Goal: Check status: Check status

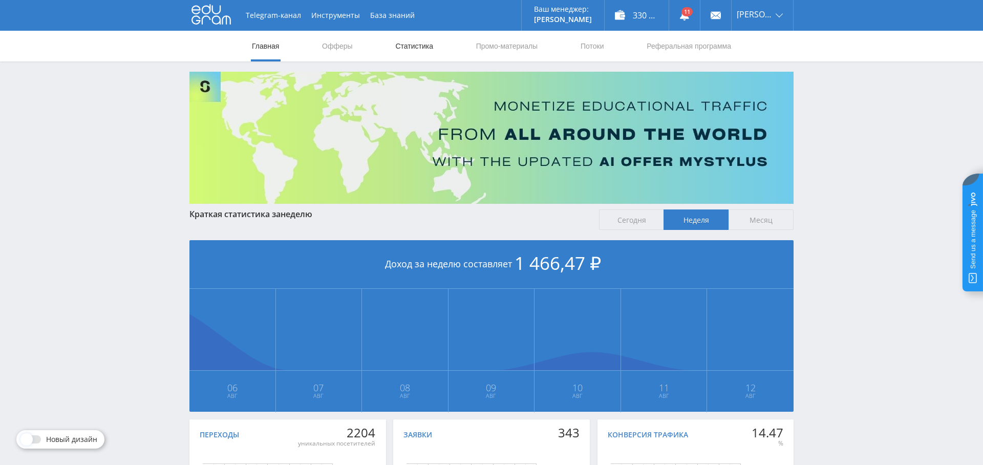
click at [421, 43] on link "Статистика" at bounding box center [414, 46] width 40 height 31
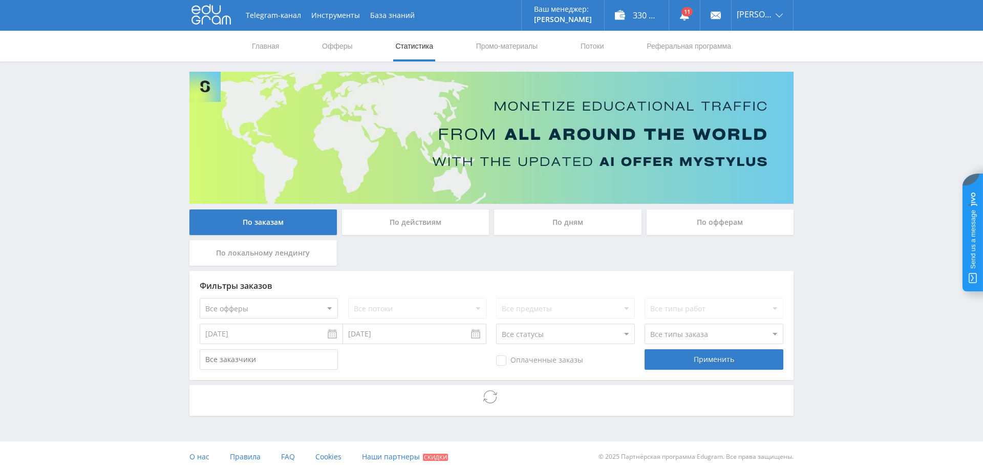
click at [549, 225] on div "По дням" at bounding box center [567, 222] width 147 height 26
click at [0, 0] on input "По дням" at bounding box center [0, 0] width 0 height 0
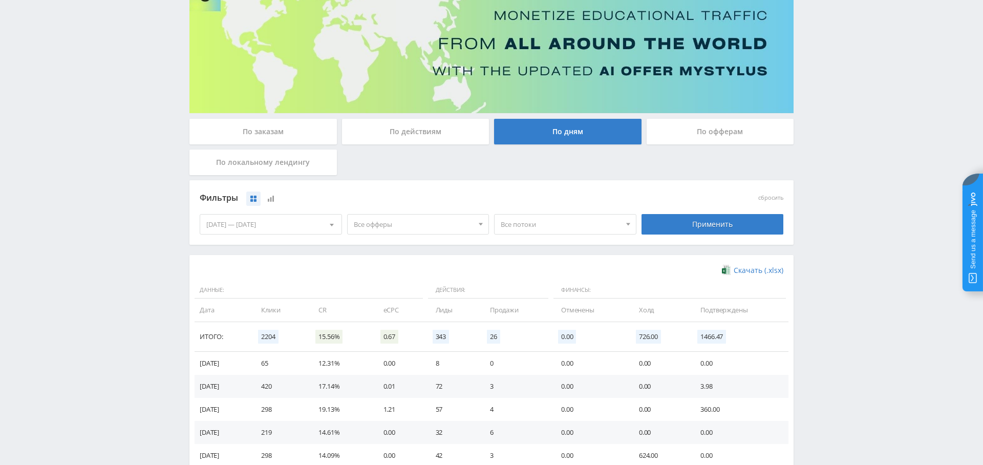
scroll to position [68, 0]
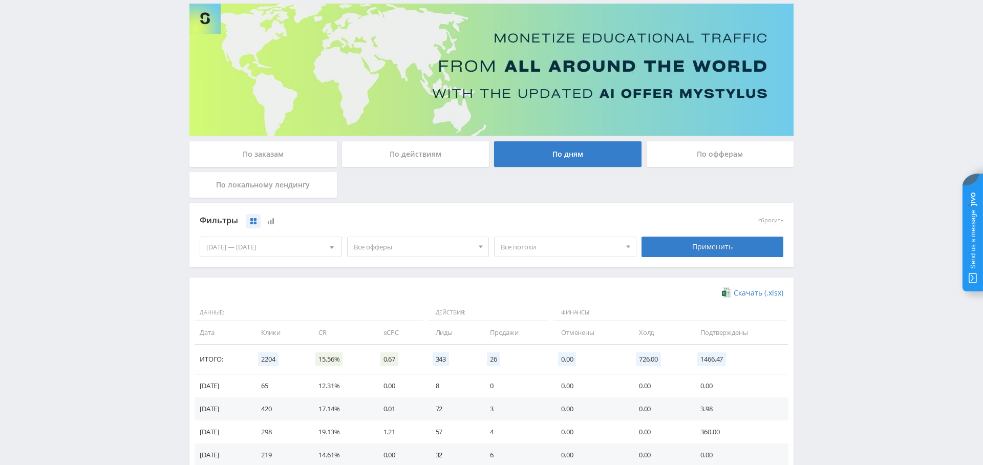
click at [401, 248] on span "Все офферы" at bounding box center [414, 246] width 120 height 19
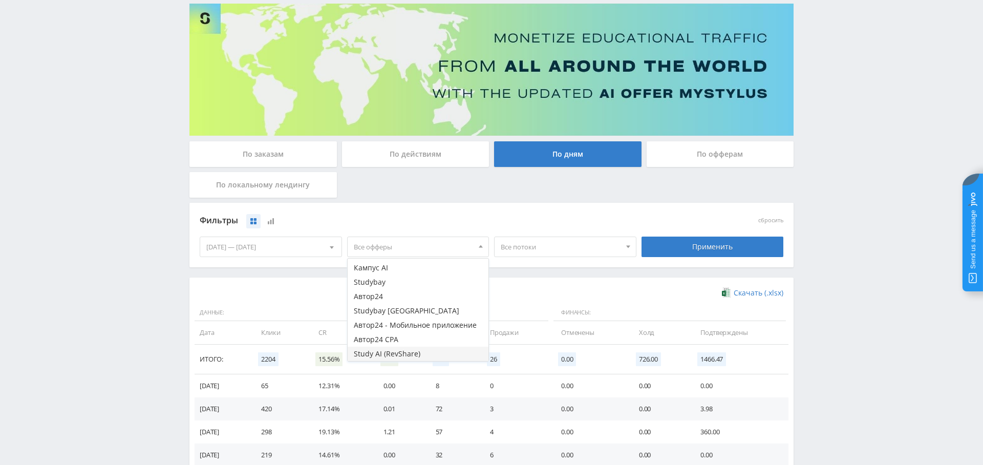
click at [398, 349] on button "Study AI (RevShare)" at bounding box center [418, 354] width 141 height 14
drag, startPoint x: 680, startPoint y: 246, endPoint x: 615, endPoint y: 284, distance: 75.7
click at [680, 246] on div "Применить" at bounding box center [712, 246] width 142 height 20
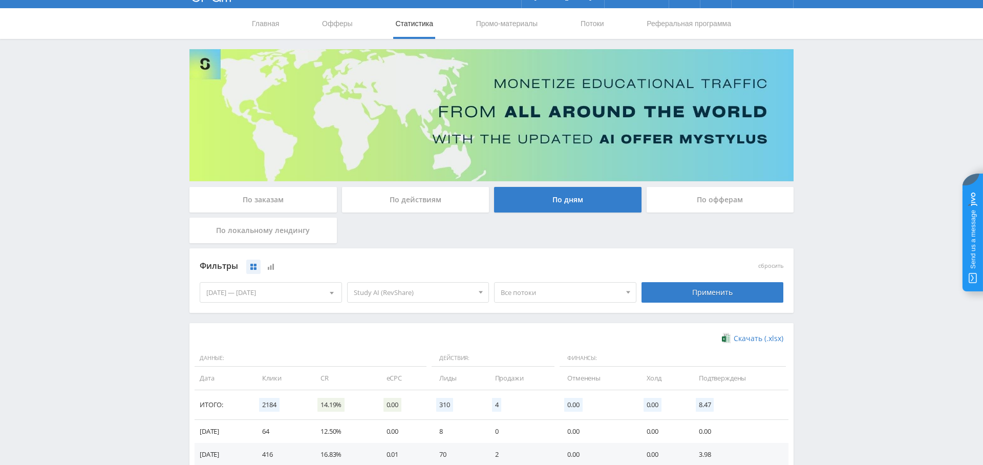
scroll to position [26, 0]
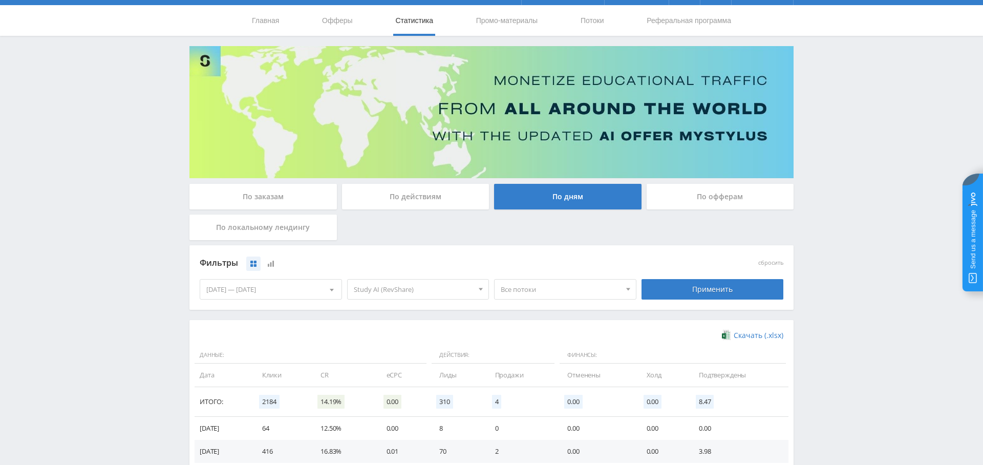
click at [281, 194] on div "По заказам" at bounding box center [262, 197] width 147 height 26
click at [0, 0] on input "По заказам" at bounding box center [0, 0] width 0 height 0
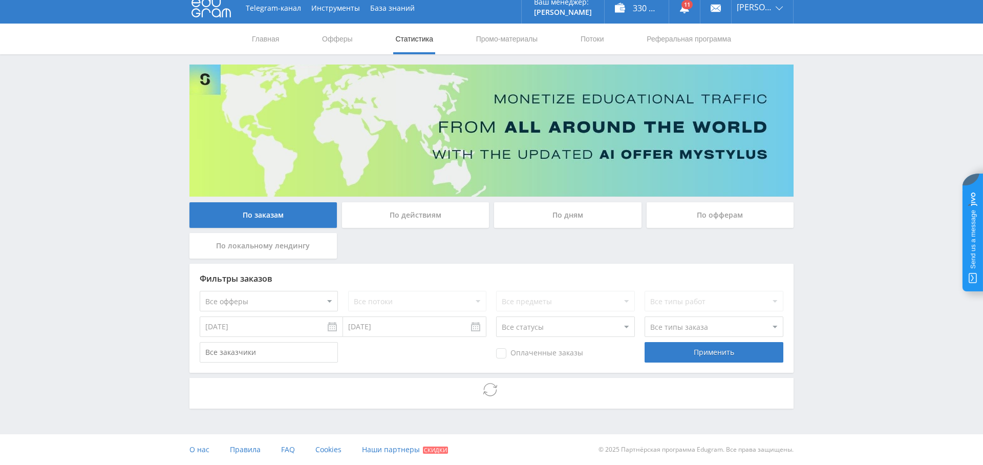
scroll to position [7, 0]
click at [304, 304] on select "Все офферы MyStylus MyStylus - Revshare Кампус AI Studybay Автор24 Studybay Bra…" at bounding box center [269, 301] width 138 height 20
select select "376"
click at [424, 297] on select "Все потоки Midjourney" at bounding box center [417, 301] width 138 height 20
click at [740, 344] on div "Применить" at bounding box center [713, 352] width 138 height 20
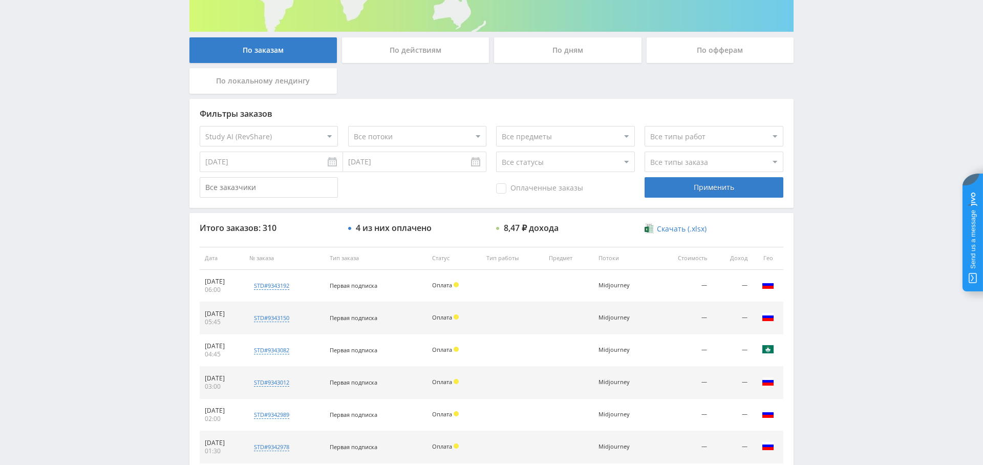
scroll to position [203, 0]
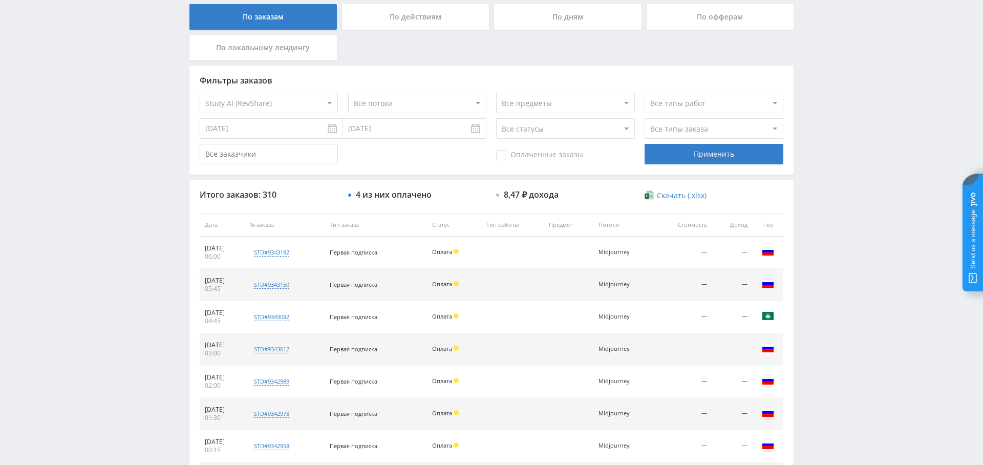
click at [541, 154] on span "Оплаченные заказы" at bounding box center [539, 155] width 87 height 10
click at [0, 0] on input "Оплаченные заказы" at bounding box center [0, 0] width 0 height 0
drag, startPoint x: 692, startPoint y: 152, endPoint x: 676, endPoint y: 167, distance: 22.1
click at [692, 152] on div "Применить" at bounding box center [713, 153] width 138 height 20
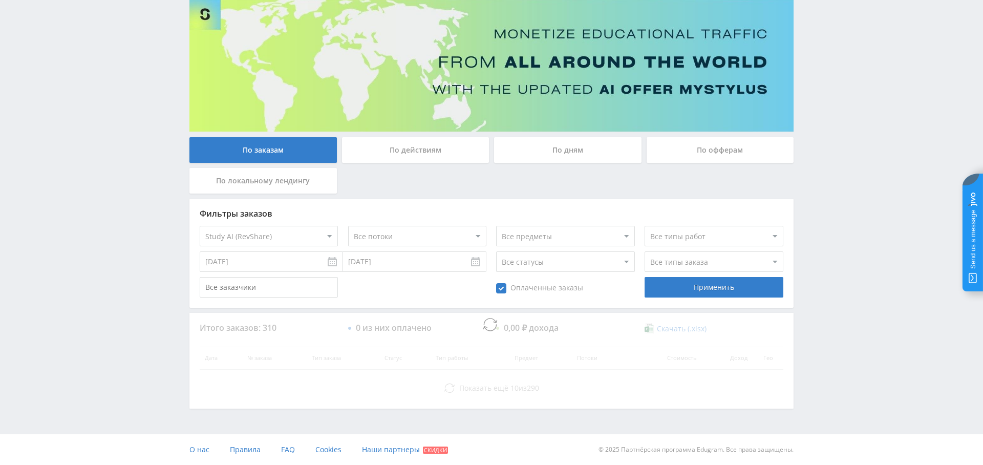
scroll to position [72, 0]
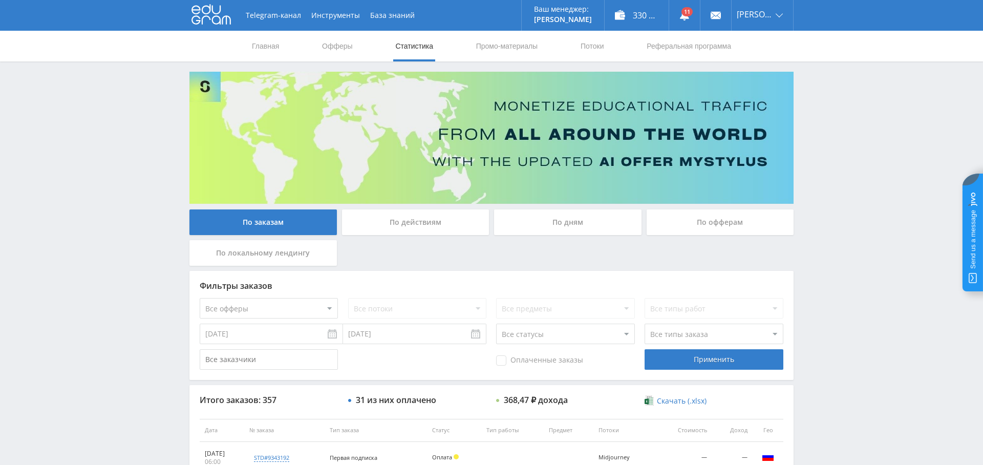
click at [287, 313] on select "Все офферы MyStylus MyStylus - Revshare Кампус AI Studybay Автор24 Studybay Bra…" at bounding box center [269, 308] width 138 height 20
select select "376"
click at [554, 366] on div "Оплаченные заказы" at bounding box center [565, 359] width 138 height 20
drag, startPoint x: 553, startPoint y: 363, endPoint x: 559, endPoint y: 363, distance: 6.2
click at [553, 363] on span "Оплаченные заказы" at bounding box center [539, 360] width 87 height 10
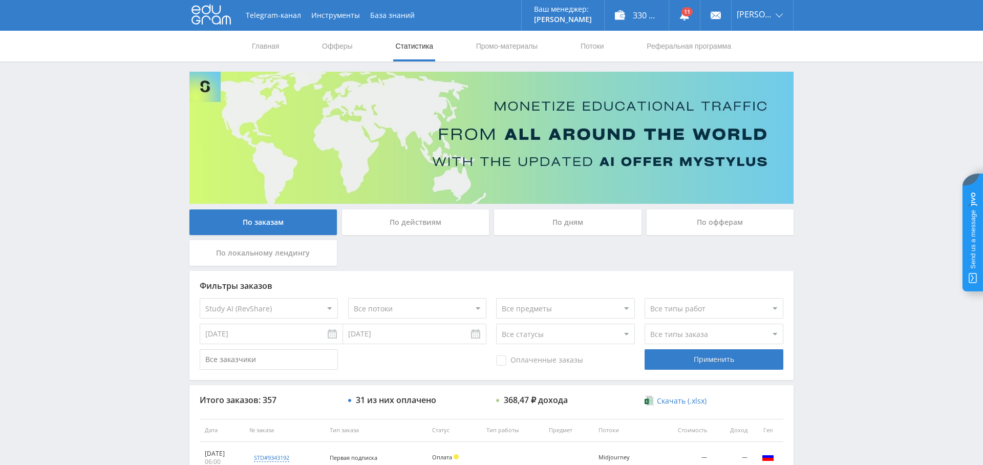
click at [0, 0] on input "Оплаченные заказы" at bounding box center [0, 0] width 0 height 0
click at [724, 362] on div "Применить" at bounding box center [713, 359] width 138 height 20
click at [768, 72] on link "Выход" at bounding box center [761, 78] width 61 height 18
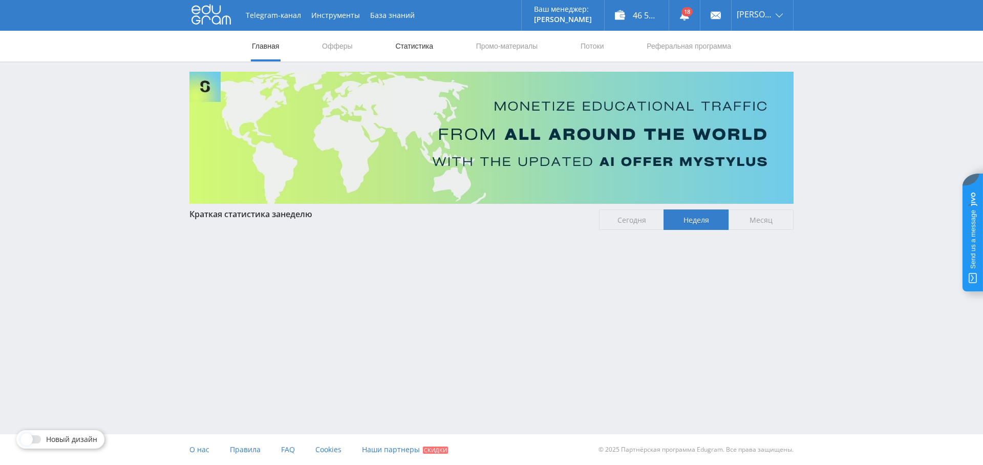
click at [415, 44] on link "Статистика" at bounding box center [414, 46] width 40 height 31
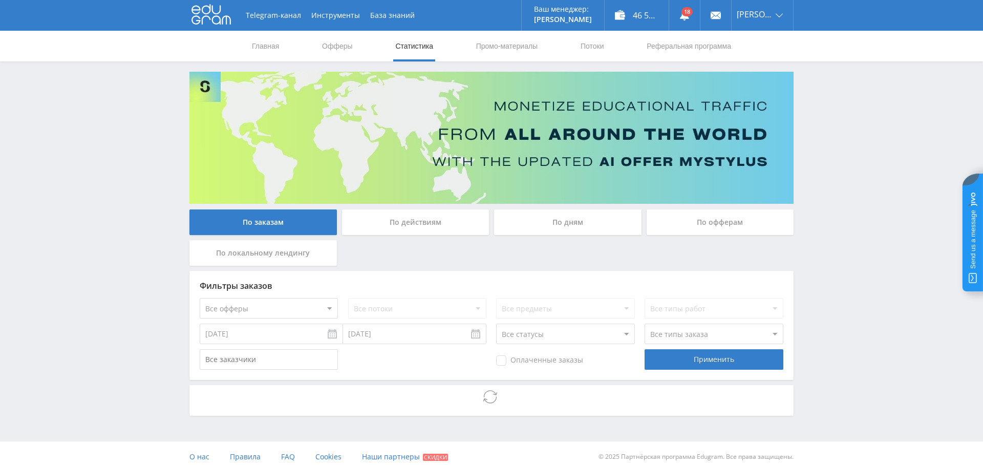
click at [552, 219] on div "По дням" at bounding box center [567, 222] width 147 height 26
click at [0, 0] on input "По дням" at bounding box center [0, 0] width 0 height 0
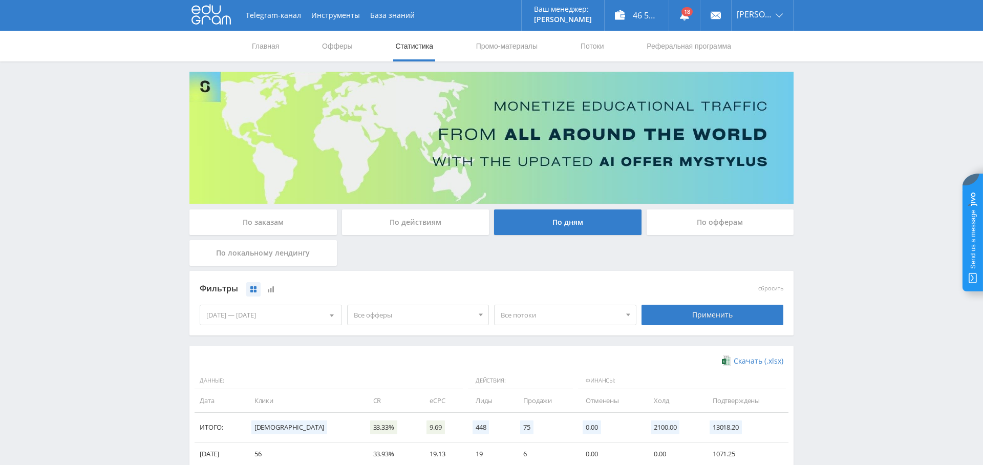
click at [403, 308] on span "Все офферы" at bounding box center [414, 314] width 120 height 19
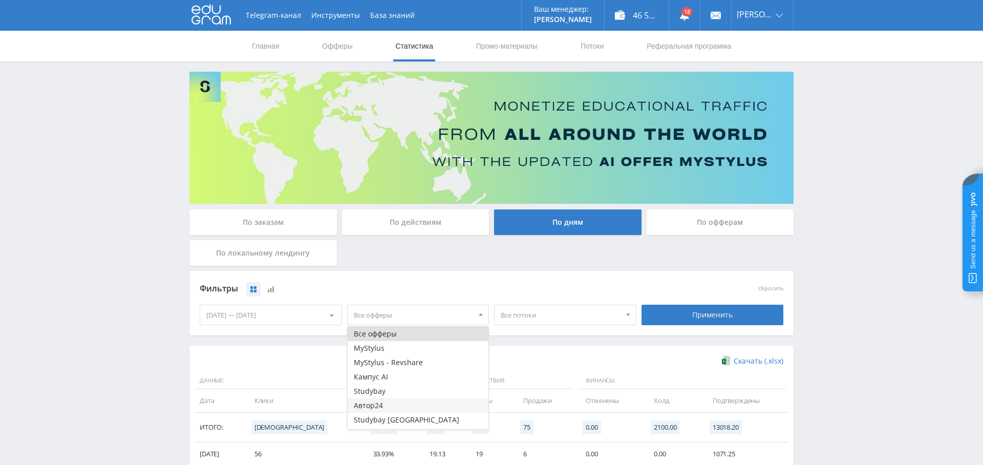
scroll to position [12, 0]
click at [403, 422] on button "Study AI (RevShare)" at bounding box center [418, 422] width 141 height 14
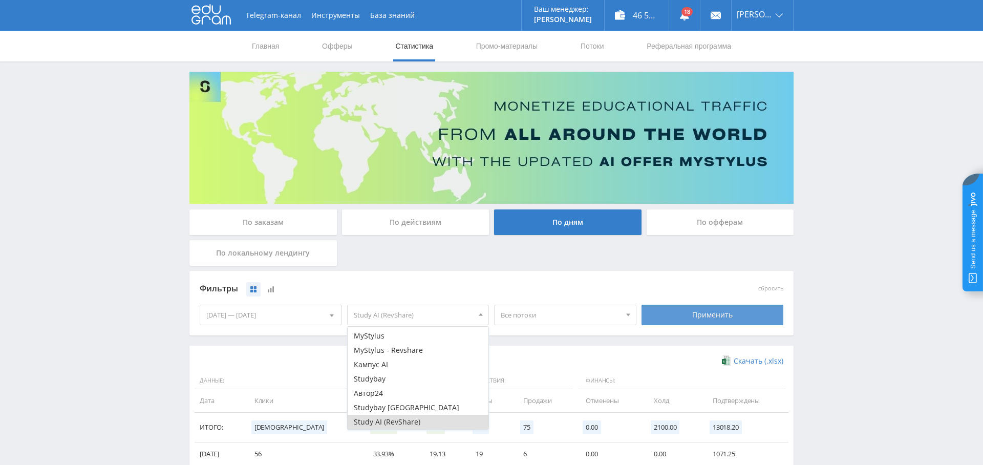
click at [694, 312] on div "Применить" at bounding box center [712, 315] width 142 height 20
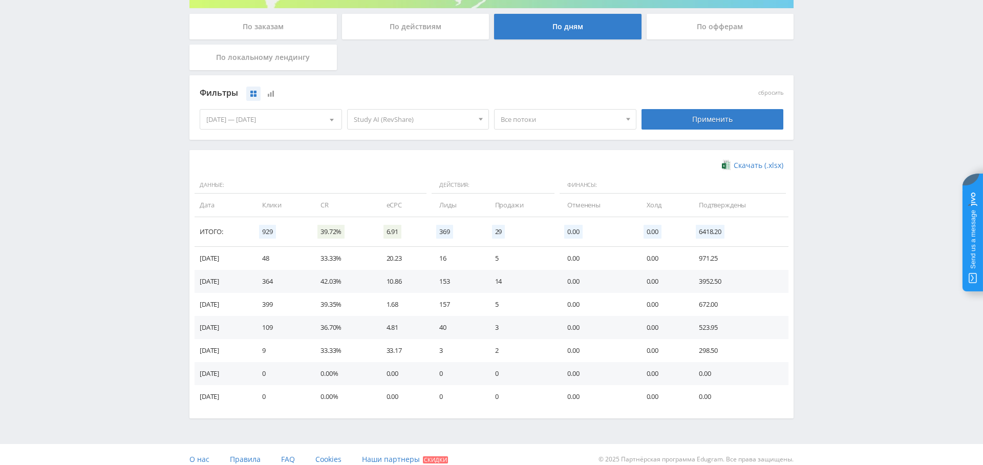
scroll to position [197, 0]
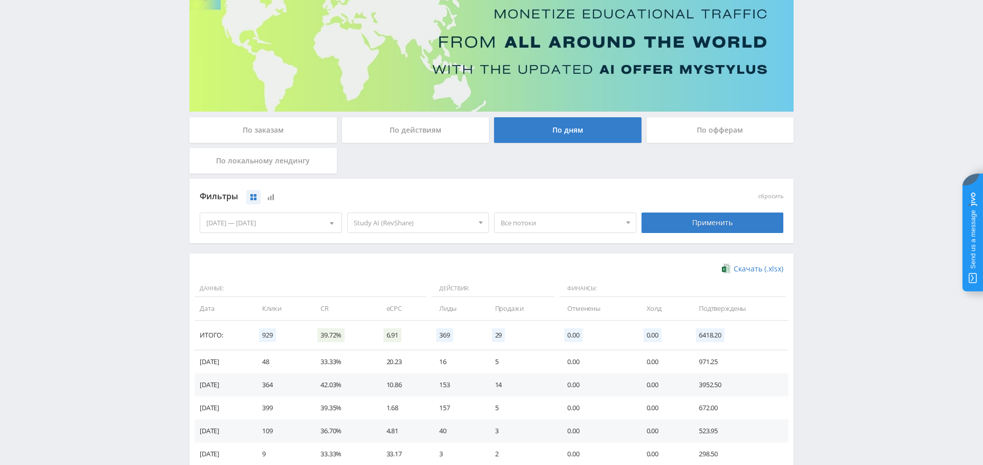
click at [283, 141] on div "По заказам" at bounding box center [262, 130] width 147 height 26
click at [0, 0] on input "По заказам" at bounding box center [0, 0] width 0 height 0
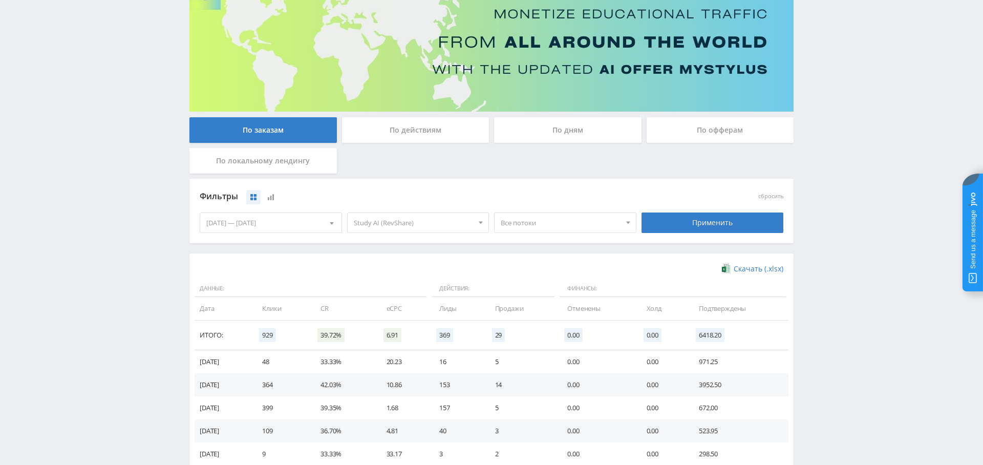
scroll to position [7, 0]
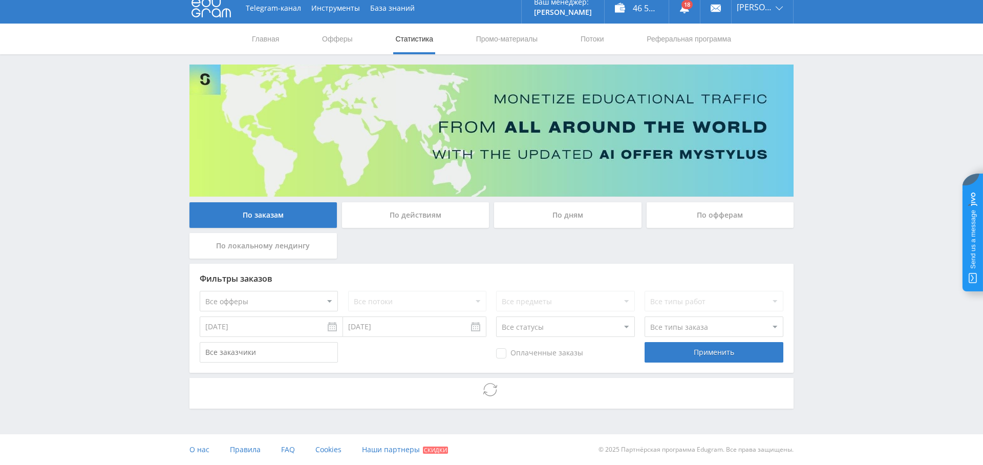
click at [299, 296] on select "Все офферы MyStylus MyStylus - Revshare Кампус AI Studybay Автор24 Studybay Bra…" at bounding box center [269, 301] width 138 height 20
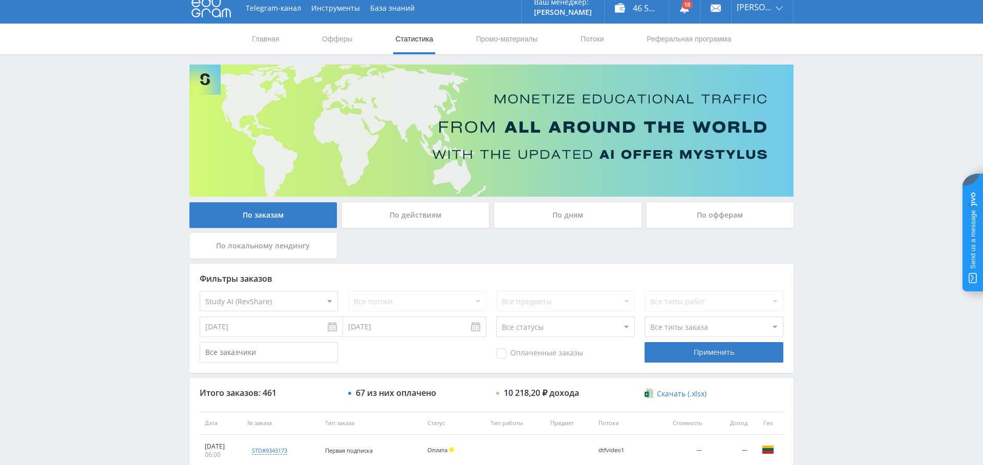
select select "376"
click at [688, 352] on div "Применить" at bounding box center [713, 352] width 138 height 20
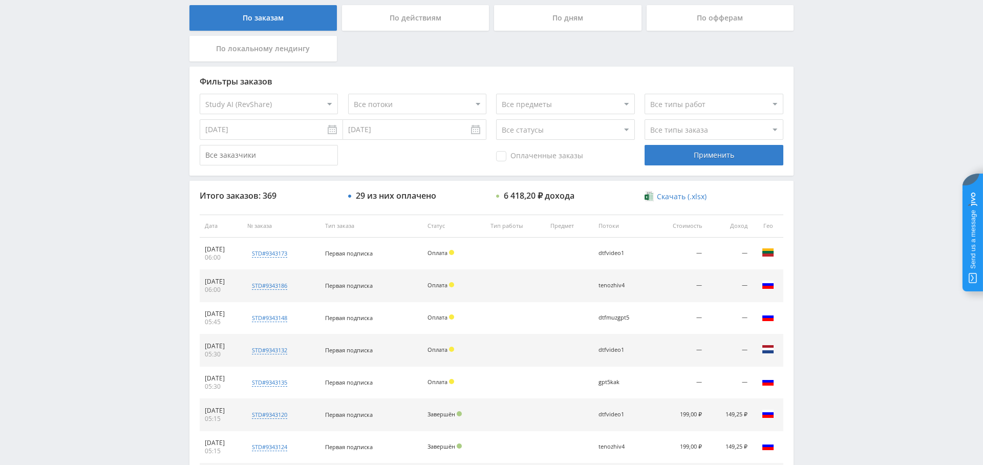
scroll to position [197, 0]
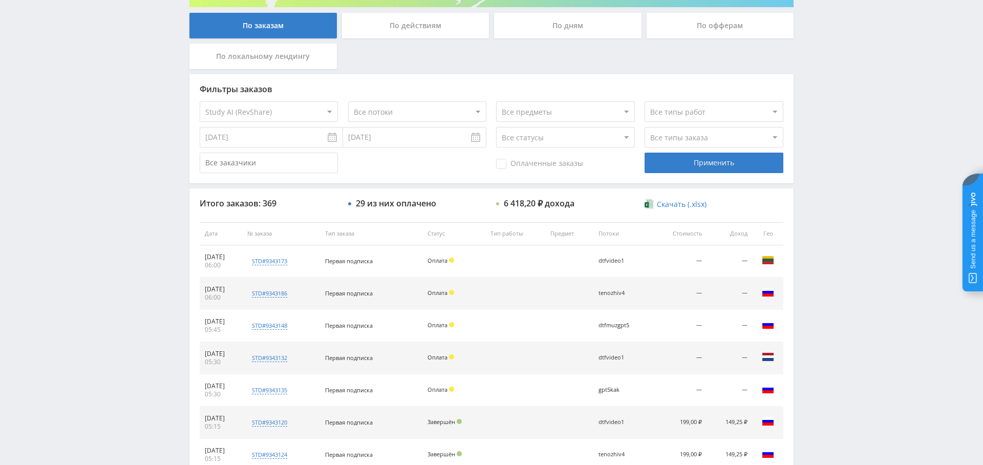
drag, startPoint x: 511, startPoint y: 158, endPoint x: 585, endPoint y: 163, distance: 74.4
click at [510, 159] on span "Оплаченные заказы" at bounding box center [539, 164] width 87 height 10
click at [0, 0] on input "Оплаченные заказы" at bounding box center [0, 0] width 0 height 0
click at [737, 162] on div "Применить" at bounding box center [713, 163] width 138 height 20
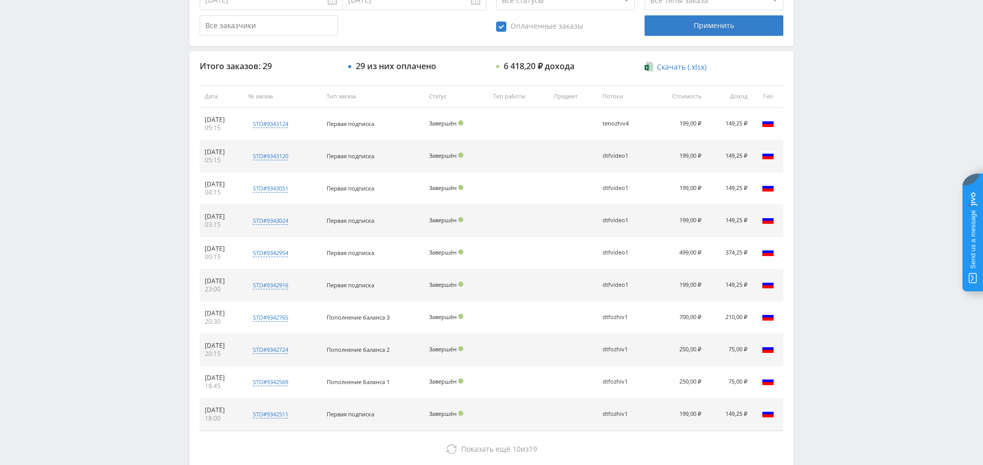
scroll to position [333, 0]
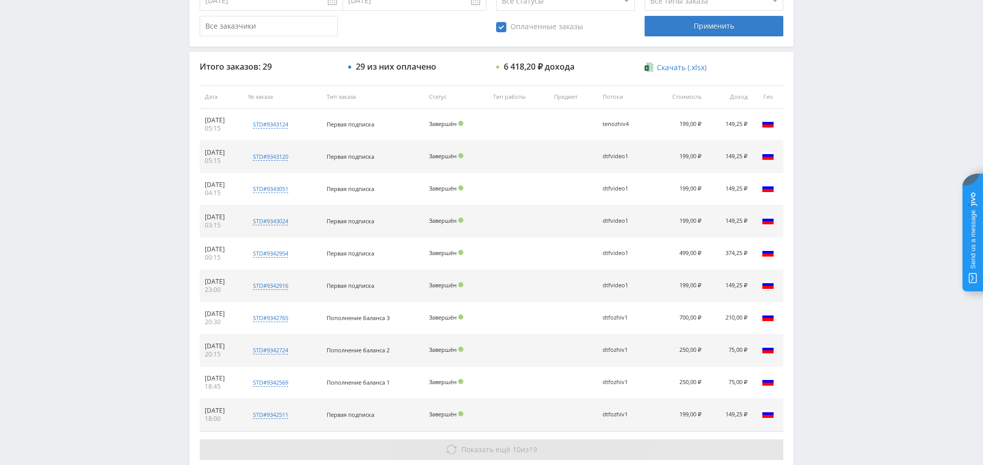
click at [489, 446] on span "Показать ещё" at bounding box center [485, 449] width 49 height 10
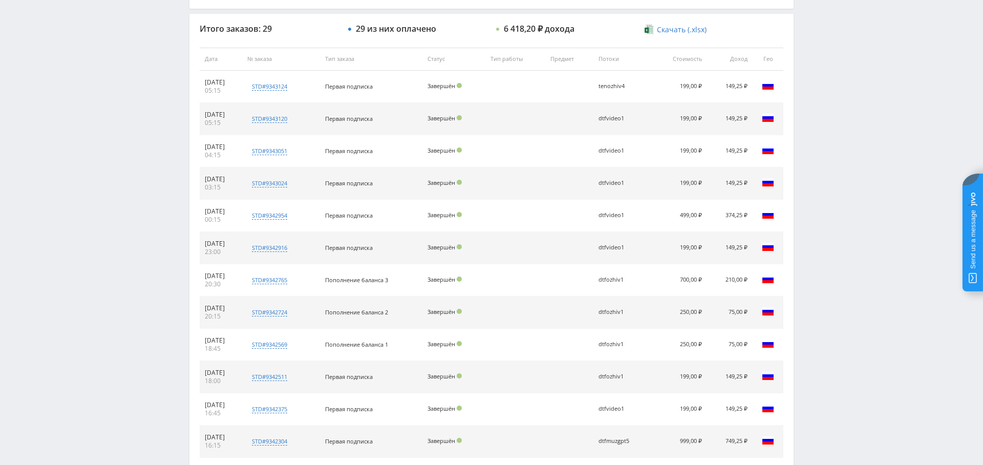
scroll to position [0, 0]
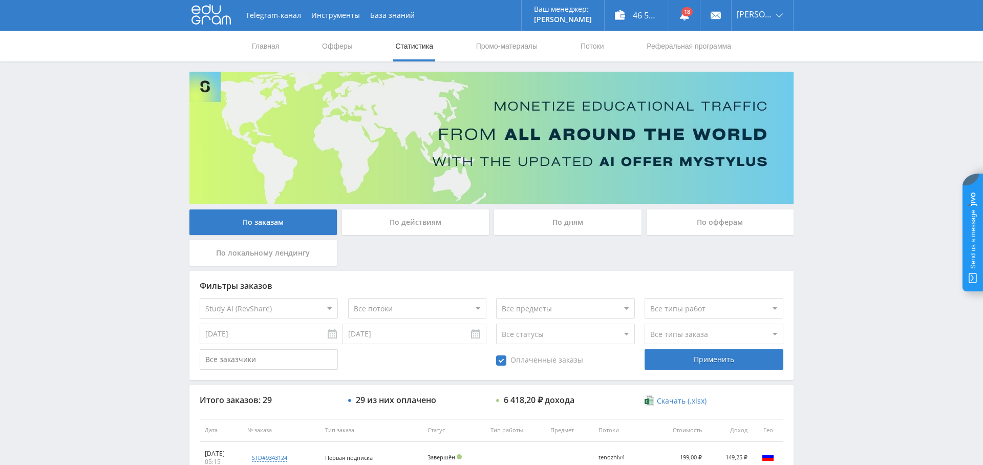
click at [400, 306] on select "Все потоки tenozhiv4oz tenozhiv4 tenvidreal2 tenvideo2 dtfmuzgpt5 dtfmuzgpt5 dt…" at bounding box center [417, 308] width 138 height 20
click at [589, 219] on div "По дням" at bounding box center [567, 222] width 147 height 26
click at [0, 0] on input "По дням" at bounding box center [0, 0] width 0 height 0
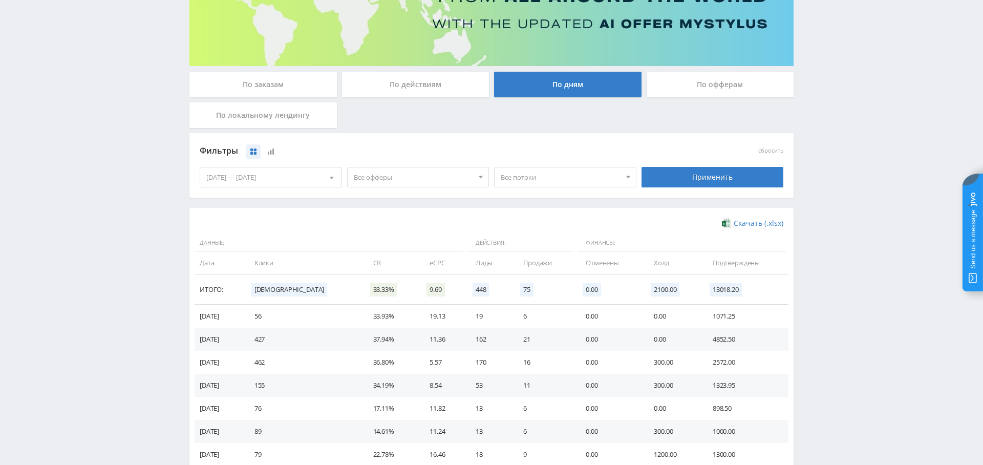
scroll to position [204, 0]
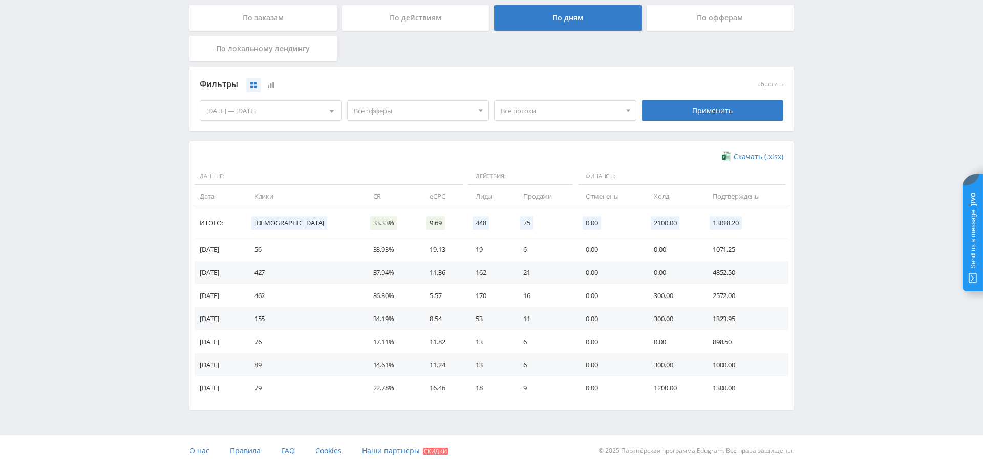
click at [394, 107] on span "Все офферы" at bounding box center [414, 110] width 120 height 19
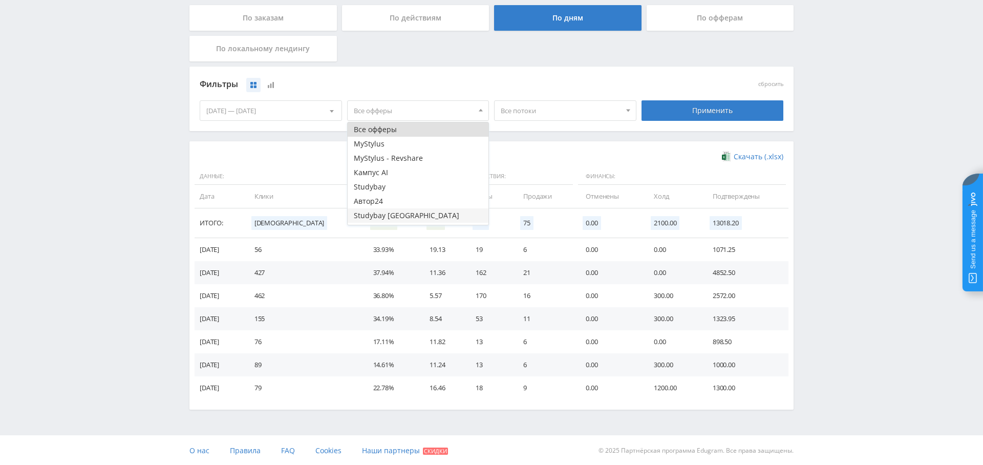
scroll to position [12, 0]
click at [412, 217] on button "Study AI (RevShare)" at bounding box center [418, 217] width 141 height 14
click at [759, 103] on div "Применить" at bounding box center [712, 110] width 142 height 20
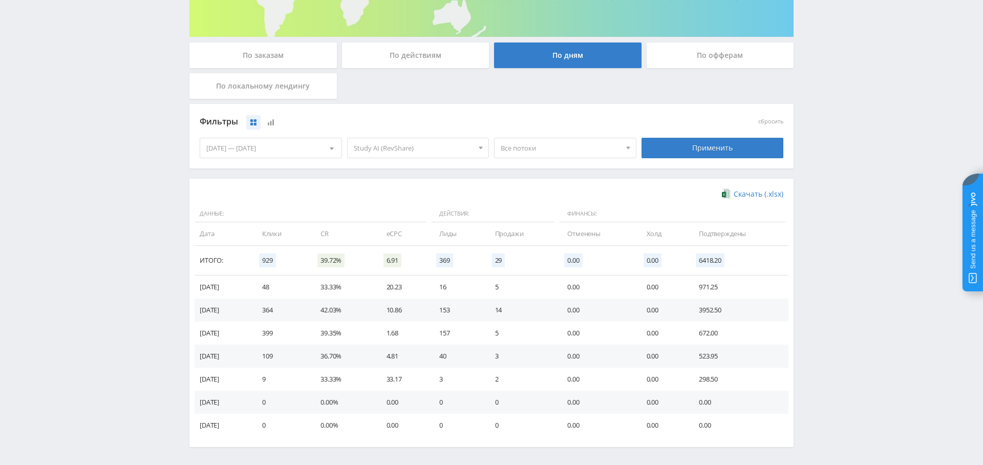
scroll to position [168, 0]
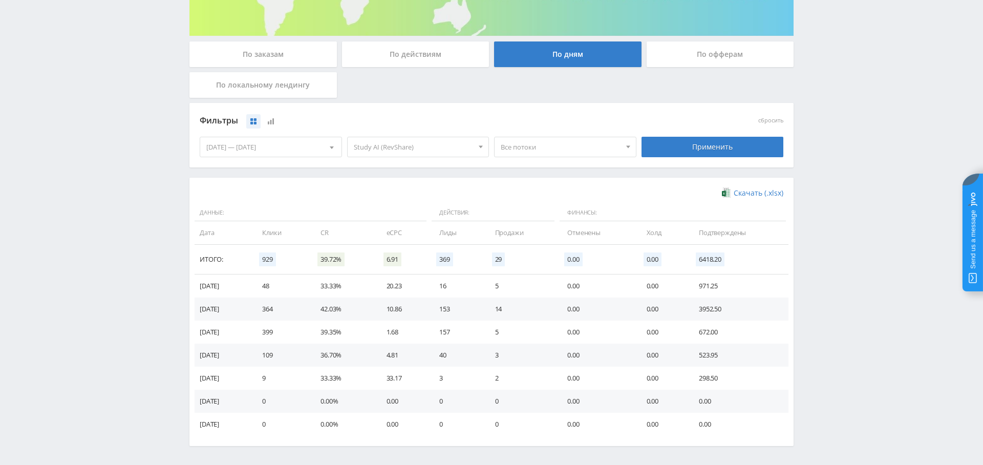
click at [445, 144] on span "Study AI (RevShare)" at bounding box center [414, 146] width 120 height 19
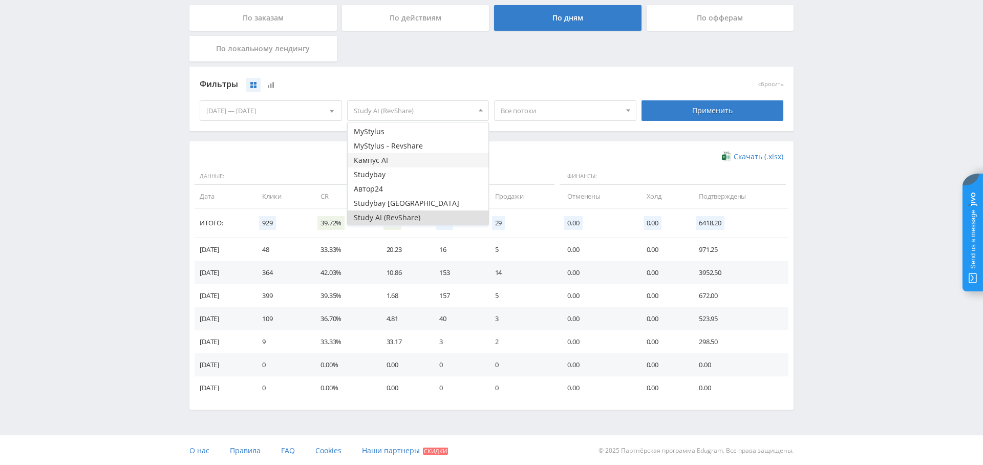
scroll to position [8, 0]
click at [393, 158] on button "Кампус AI" at bounding box center [418, 165] width 141 height 14
drag, startPoint x: 405, startPoint y: 219, endPoint x: 431, endPoint y: 220, distance: 26.1
click at [405, 219] on button "Study AI (RevShare)" at bounding box center [418, 222] width 141 height 14
click at [707, 111] on div "Применить" at bounding box center [712, 110] width 142 height 20
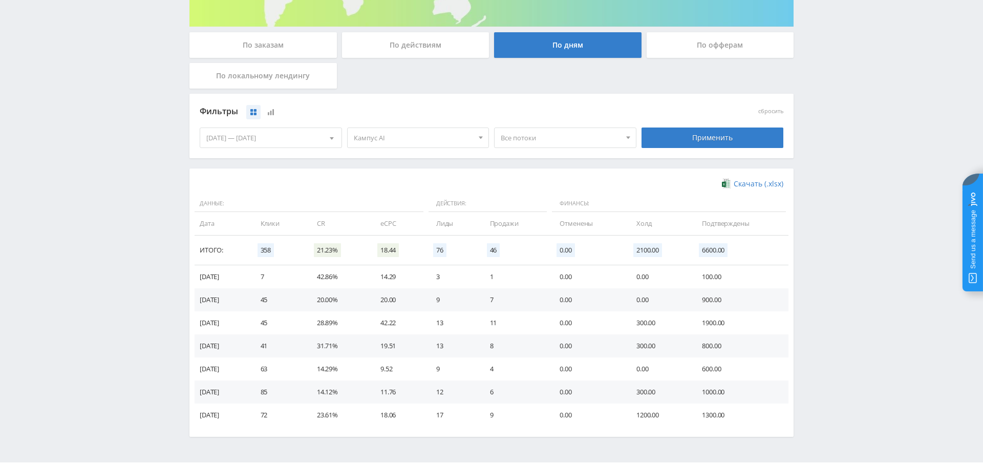
scroll to position [181, 0]
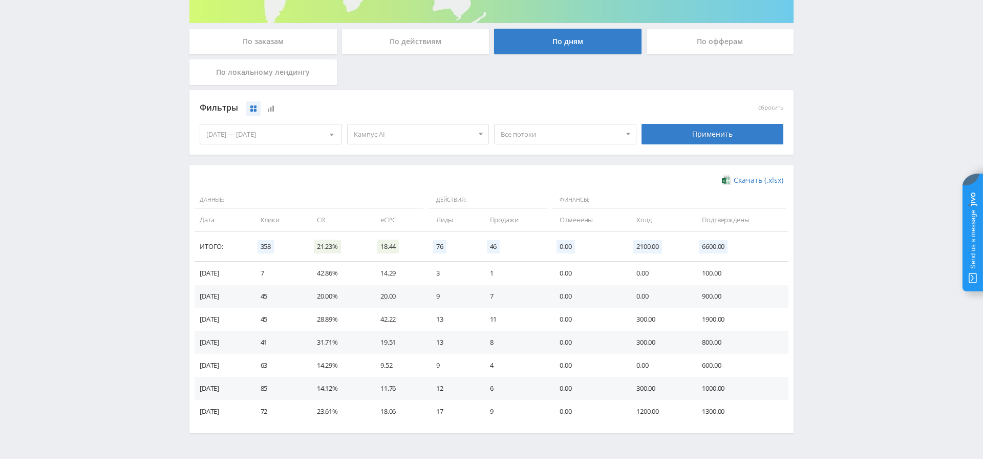
click at [399, 134] on span "Кампус AI" at bounding box center [414, 133] width 120 height 19
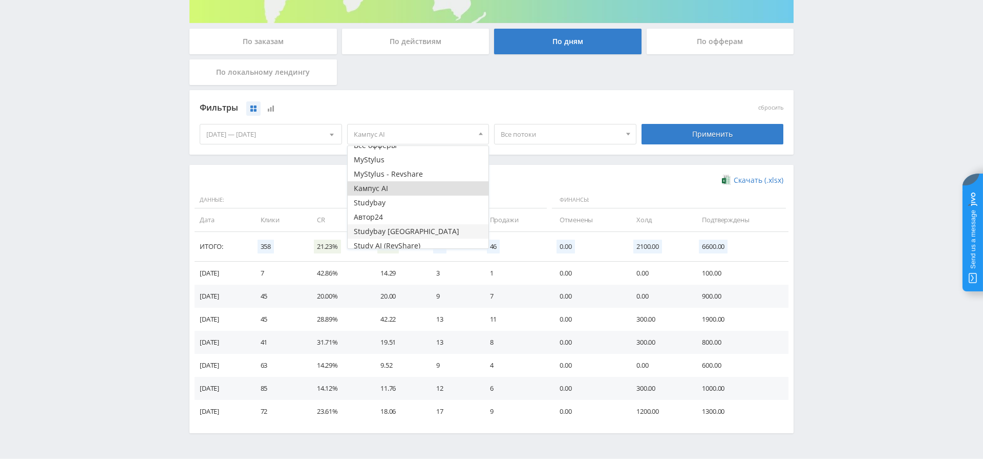
scroll to position [12, 0]
click at [404, 247] on button "Study AI (RevShare)" at bounding box center [418, 241] width 141 height 14
click at [407, 182] on button "Кампус AI" at bounding box center [418, 184] width 141 height 14
drag, startPoint x: 686, startPoint y: 133, endPoint x: 486, endPoint y: 226, distance: 220.7
click at [686, 133] on div "Применить" at bounding box center [712, 134] width 142 height 20
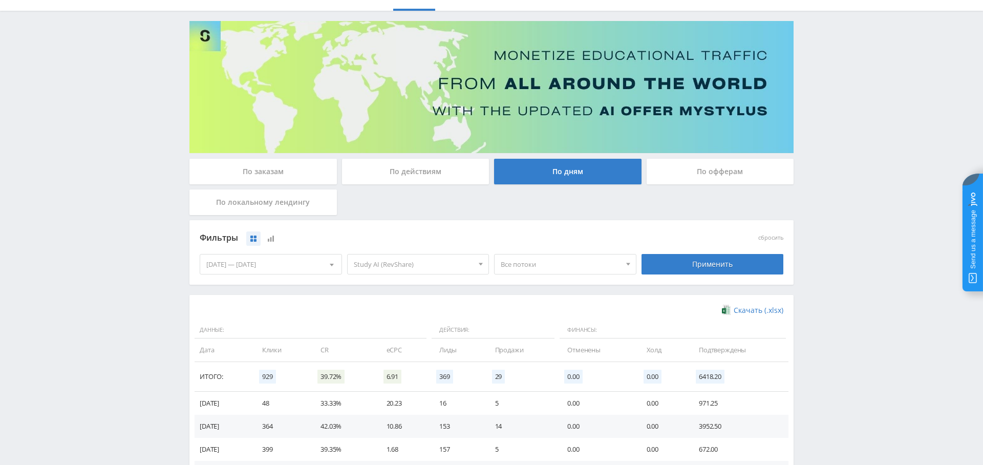
scroll to position [0, 0]
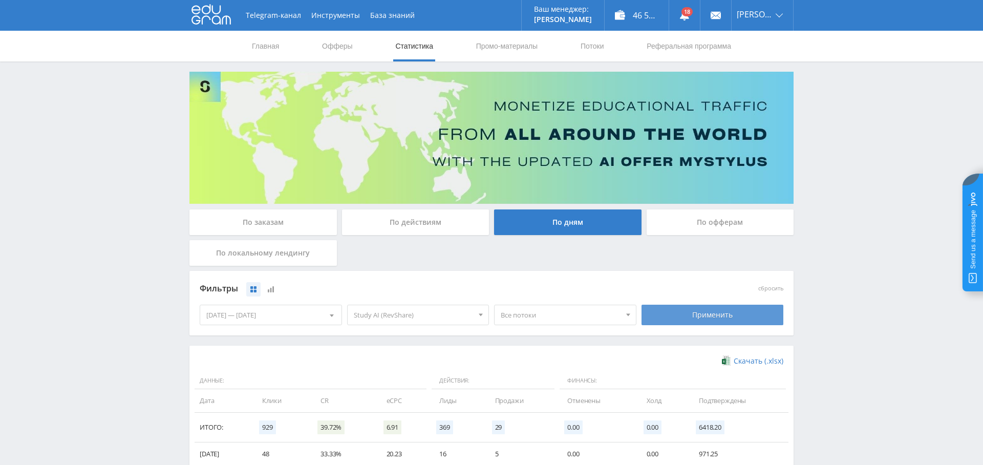
click at [716, 313] on div "Применить" at bounding box center [712, 315] width 142 height 20
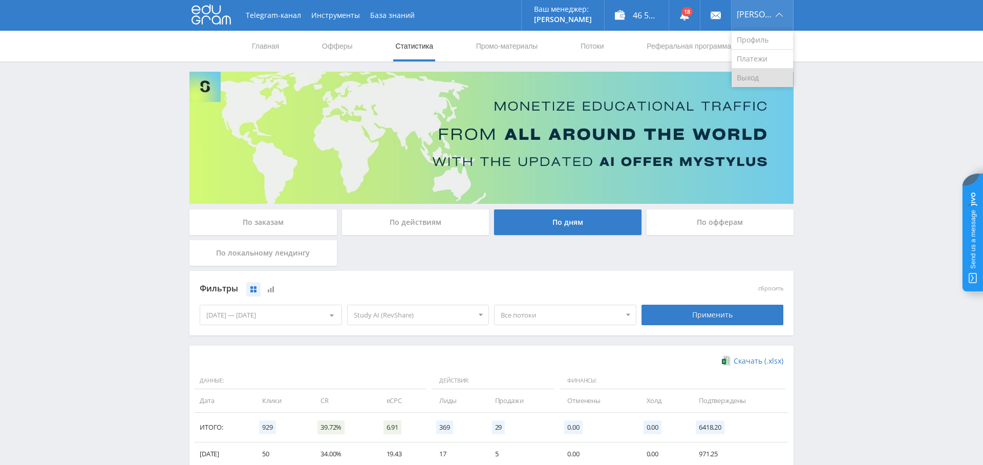
click at [768, 71] on link "Выход" at bounding box center [761, 78] width 61 height 18
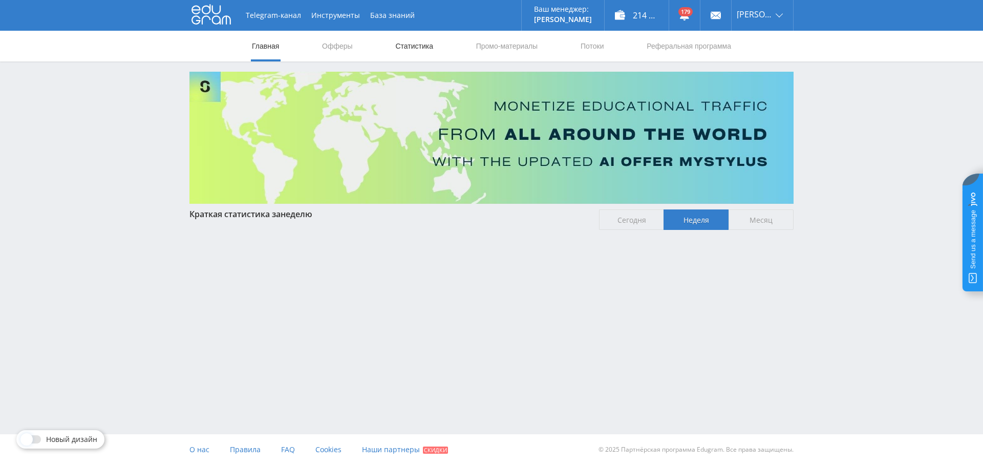
click at [412, 39] on link "Статистика" at bounding box center [414, 46] width 40 height 31
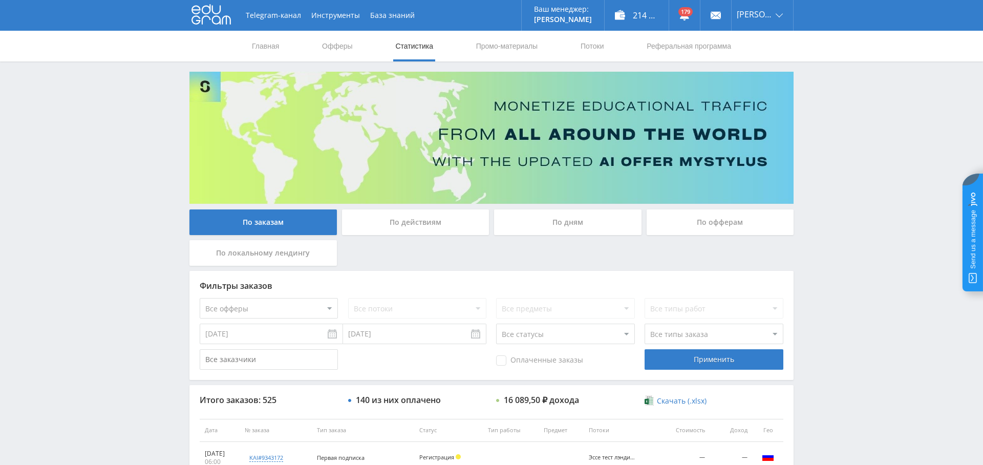
click at [292, 302] on select "Все офферы MyStylus MyStylus - Revshare Кампус AI Studybay Автор24 Studybay Bra…" at bounding box center [269, 308] width 138 height 20
select select "376"
click at [718, 353] on div "Применить" at bounding box center [713, 359] width 138 height 20
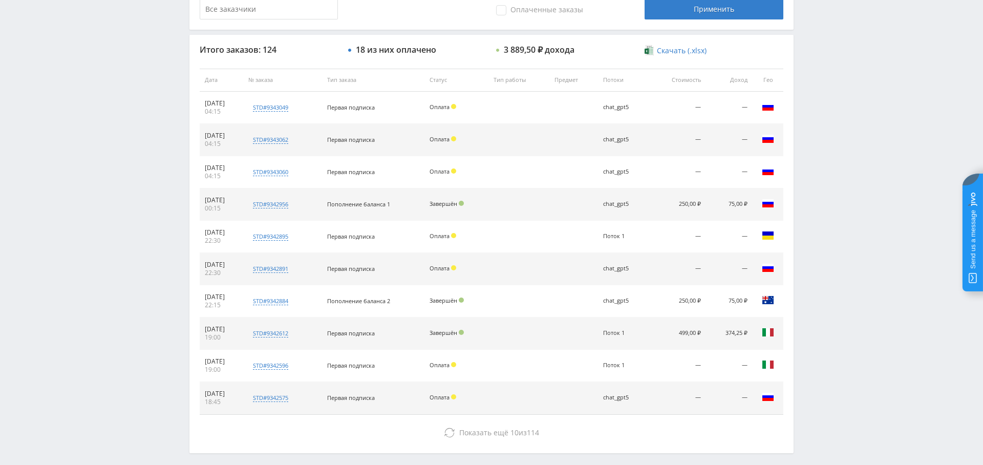
scroll to position [348, 0]
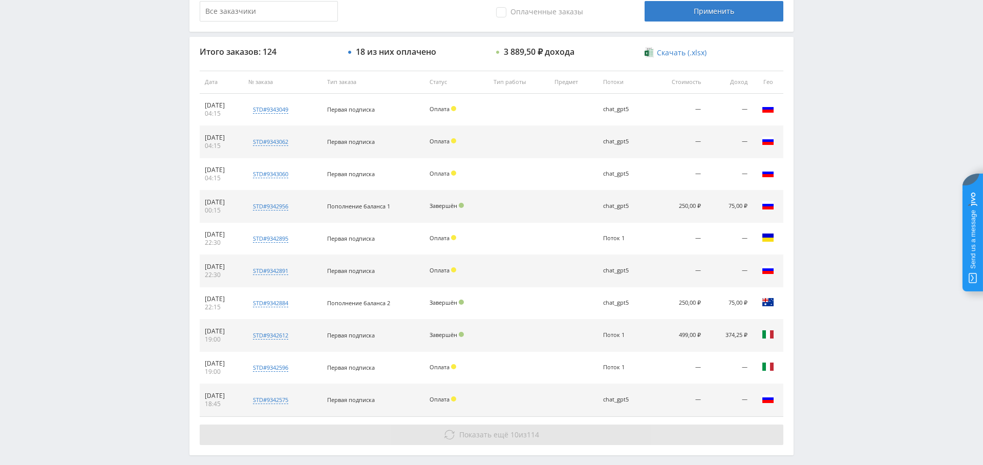
click at [499, 441] on button "Показать ещё 10 из 114" at bounding box center [491, 434] width 583 height 20
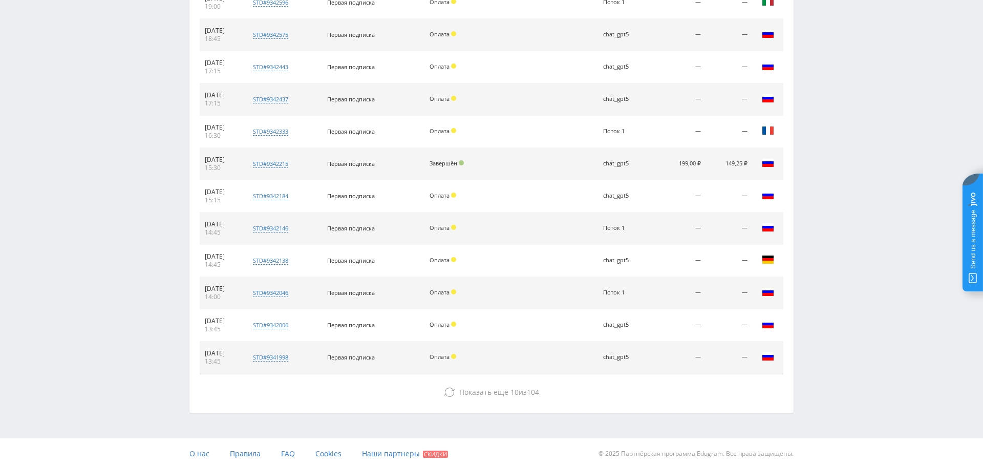
scroll to position [0, 0]
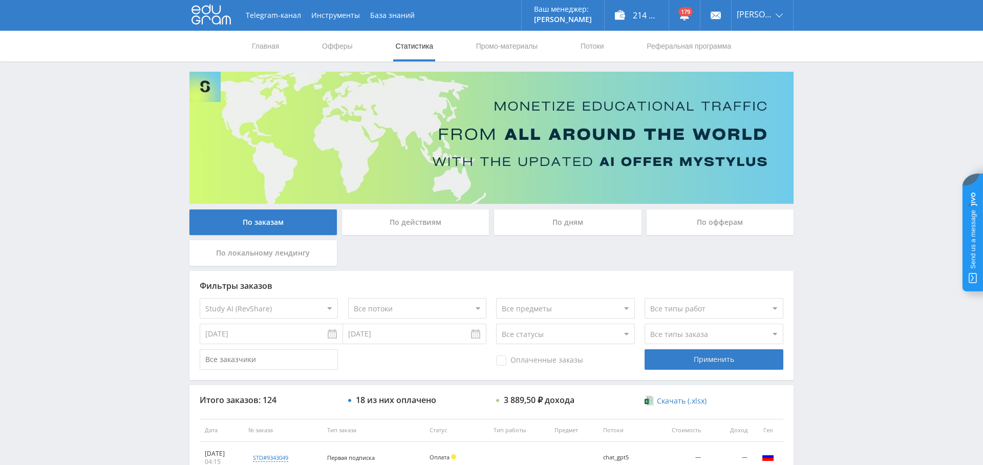
click at [588, 228] on div "По дням" at bounding box center [567, 222] width 147 height 26
click at [0, 0] on input "По дням" at bounding box center [0, 0] width 0 height 0
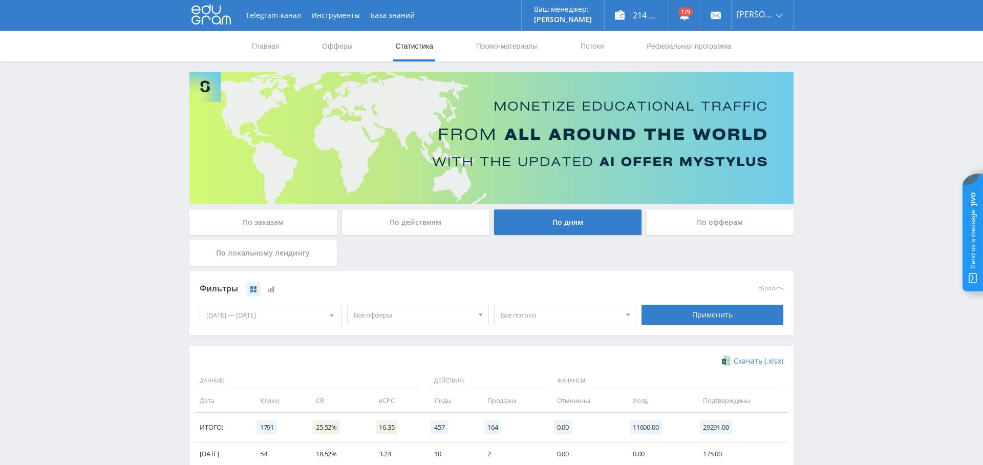
drag, startPoint x: 446, startPoint y: 309, endPoint x: 441, endPoint y: 321, distance: 13.5
click at [446, 309] on span "Все офферы" at bounding box center [414, 314] width 120 height 19
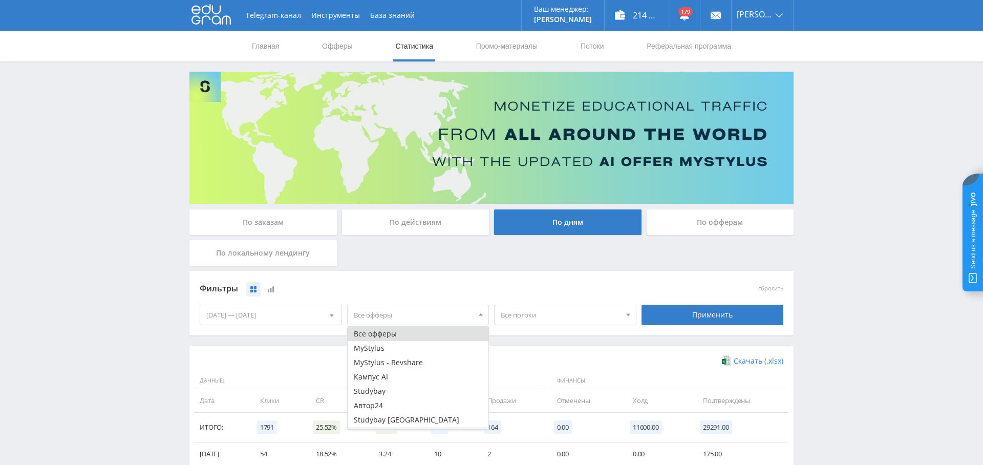
scroll to position [27, 0]
click at [398, 420] on button "Study AI (RevShare)" at bounding box center [418, 422] width 141 height 14
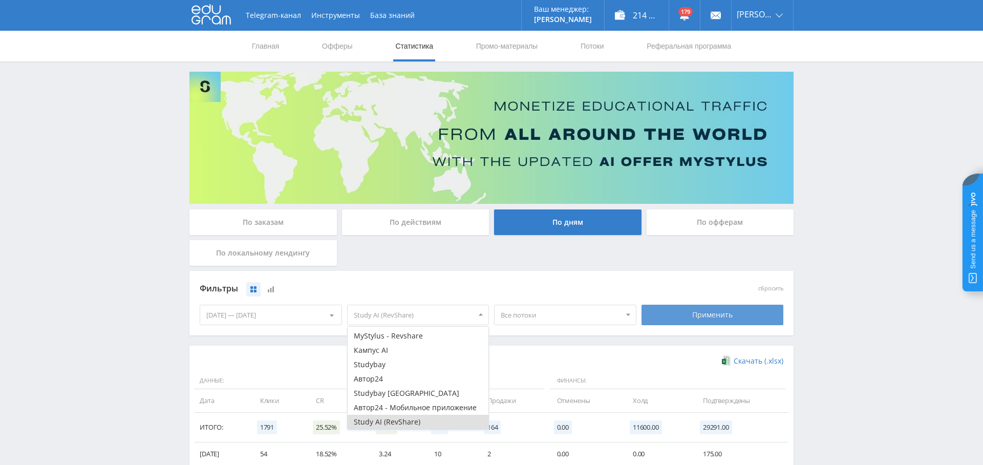
click at [693, 315] on div "Применить" at bounding box center [712, 315] width 142 height 20
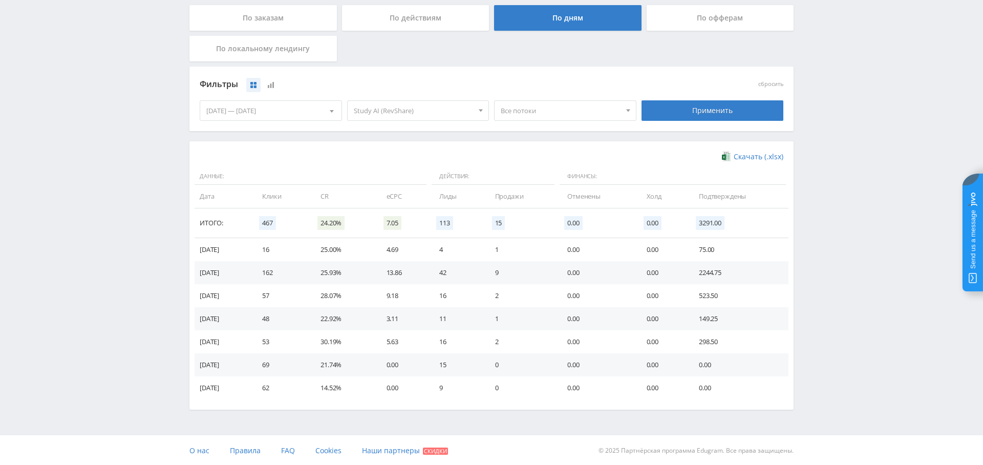
scroll to position [203, 0]
click at [279, 112] on div "06.08.2025 — 12.08.2025" at bounding box center [270, 111] width 141 height 19
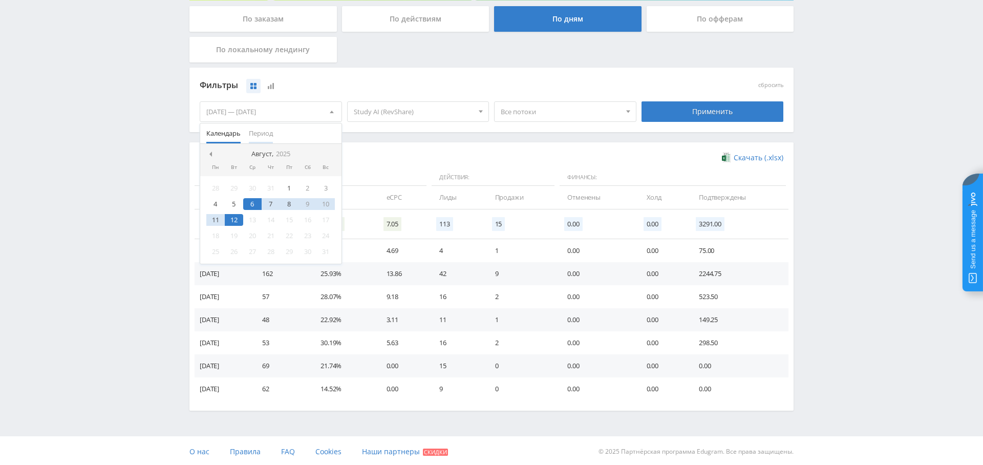
click at [261, 134] on span "Период" at bounding box center [261, 133] width 24 height 20
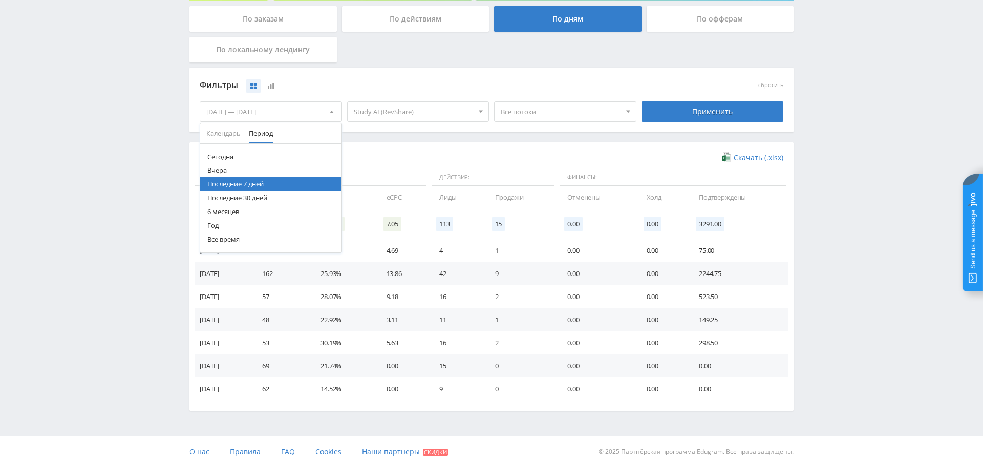
click at [244, 220] on button "Год" at bounding box center [270, 226] width 141 height 14
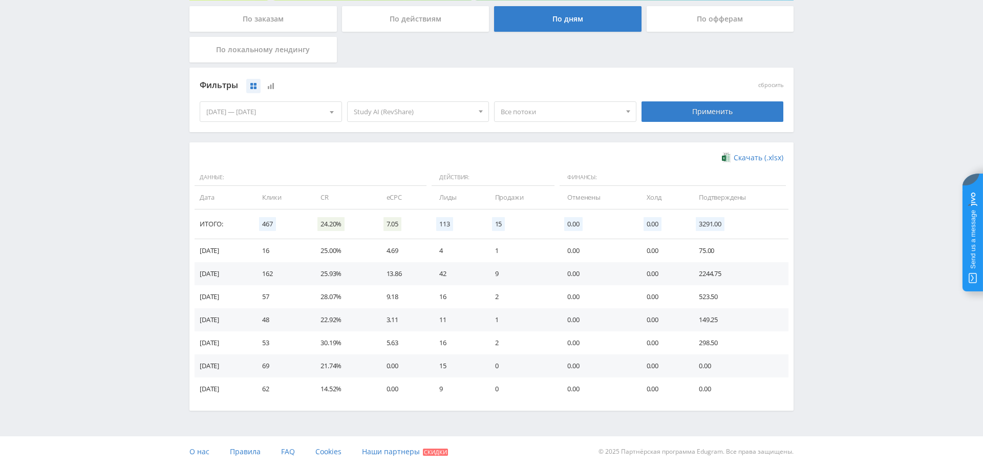
click at [418, 102] on span "Study AI (RevShare)" at bounding box center [414, 111] width 120 height 19
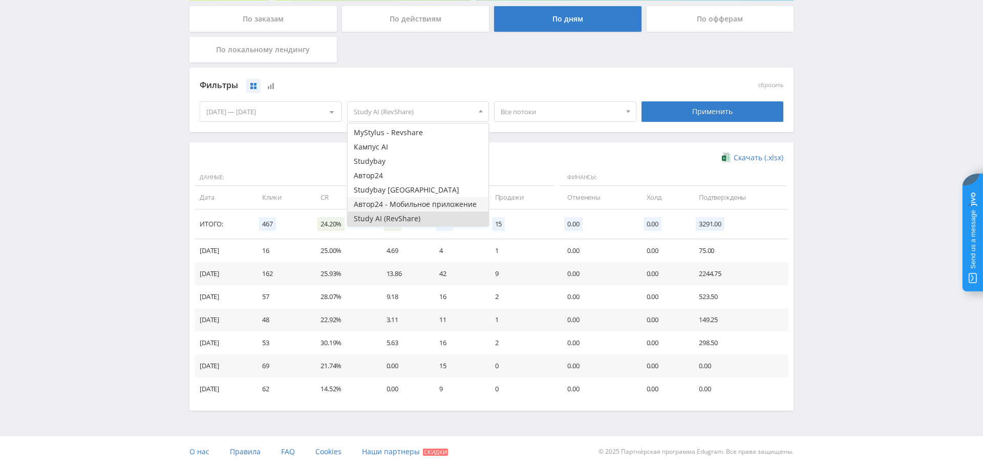
scroll to position [204, 0]
drag, startPoint x: 395, startPoint y: 149, endPoint x: 412, endPoint y: 197, distance: 50.0
click at [395, 149] on button "Кампус AI" at bounding box center [418, 146] width 141 height 14
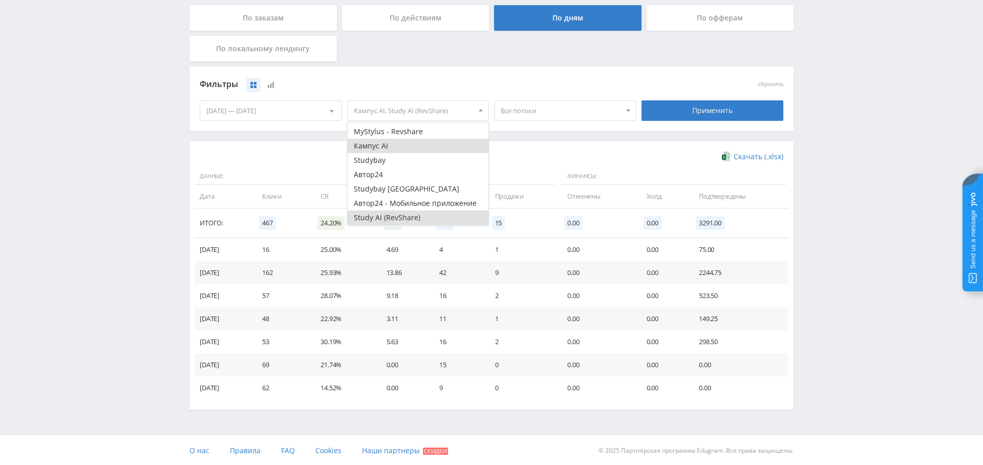
click at [424, 219] on button "Study AI (RevShare)" at bounding box center [418, 217] width 141 height 14
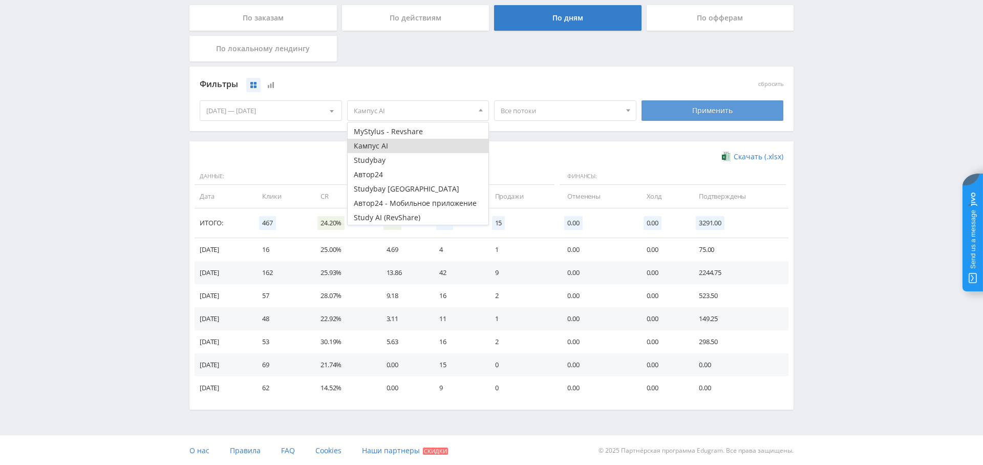
click at [713, 115] on div "Применить" at bounding box center [712, 110] width 142 height 20
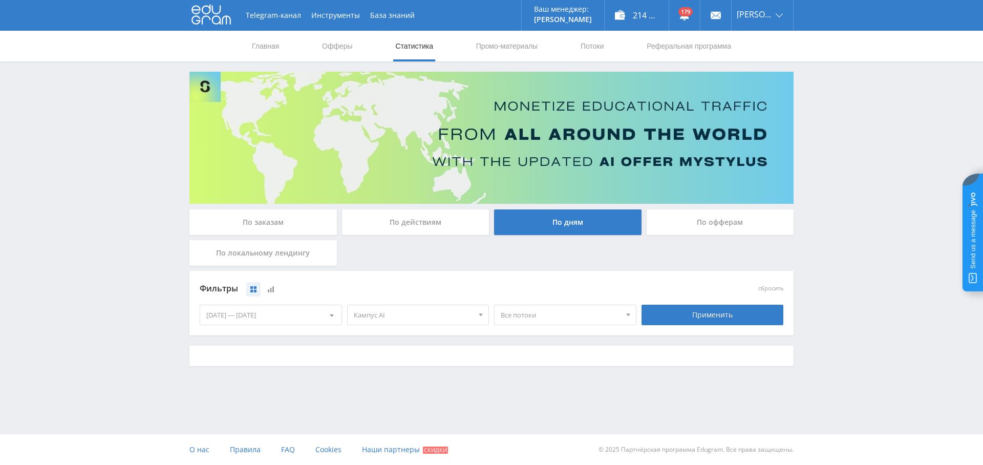
scroll to position [0, 0]
click at [726, 316] on div "Применить" at bounding box center [712, 315] width 142 height 20
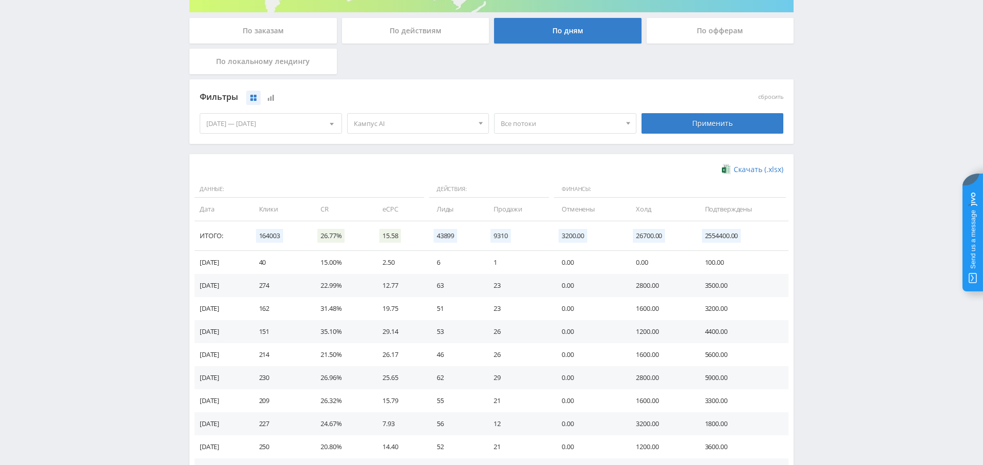
scroll to position [189, 0]
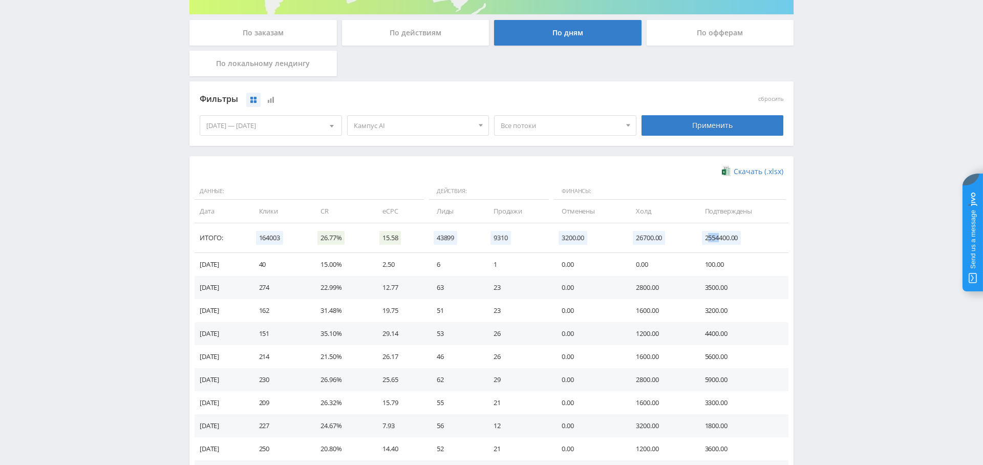
drag, startPoint x: 713, startPoint y: 236, endPoint x: 723, endPoint y: 237, distance: 9.8
click at [722, 236] on span "2554400.00" at bounding box center [721, 238] width 39 height 14
click at [704, 231] on span "2554400.00" at bounding box center [721, 238] width 39 height 14
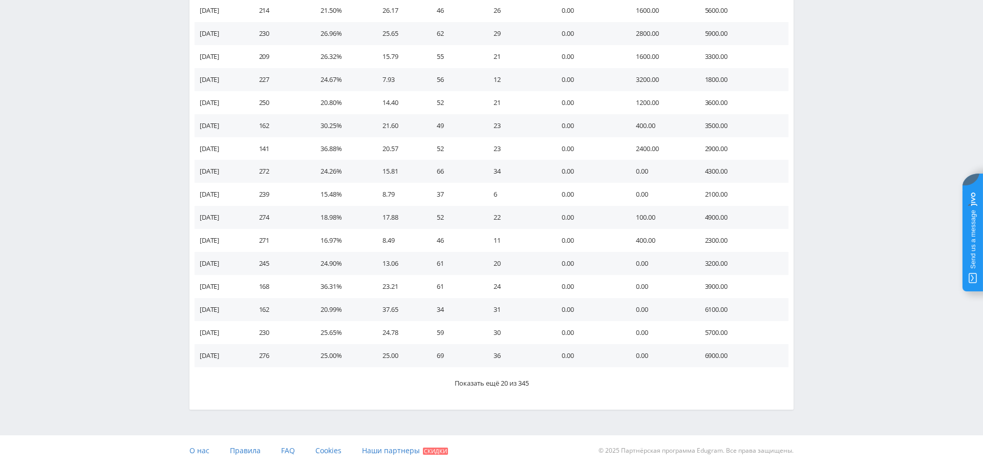
scroll to position [0, 0]
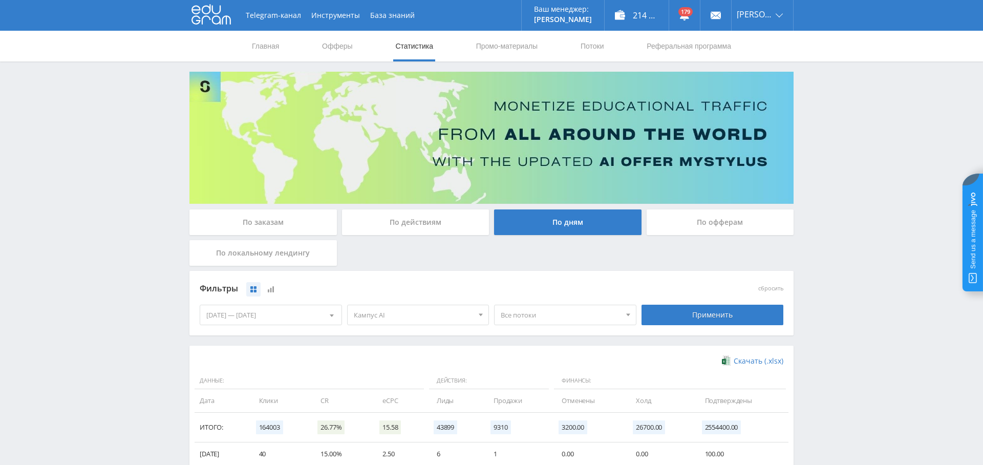
click at [403, 327] on div "Кампус AI Все офферы MyStylus MyStylus - Revshare Кампус AI Studybay Автор24 St…" at bounding box center [417, 314] width 147 height 29
click at [406, 319] on span "Кампус AI" at bounding box center [414, 314] width 120 height 19
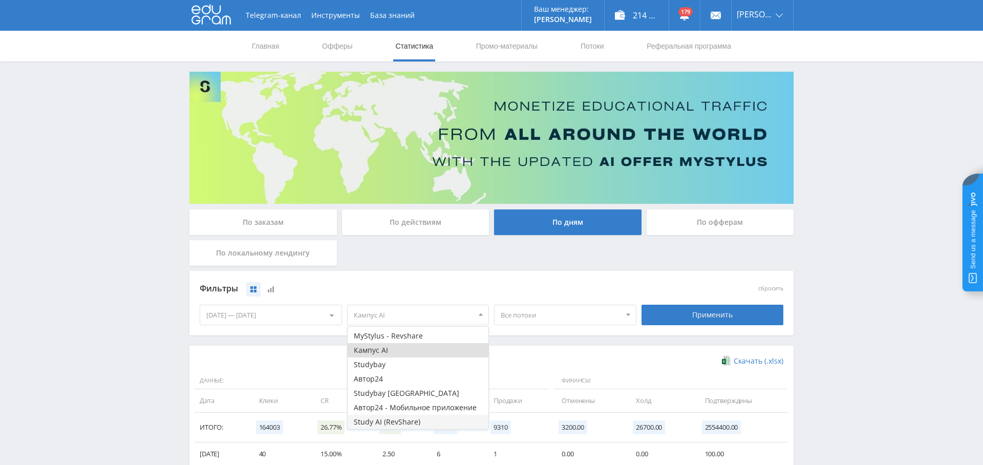
click at [419, 419] on button "Study AI (RevShare)" at bounding box center [418, 422] width 141 height 14
drag, startPoint x: 406, startPoint y: 347, endPoint x: 429, endPoint y: 349, distance: 23.2
click at [406, 347] on button "Кампус AI" at bounding box center [418, 350] width 141 height 14
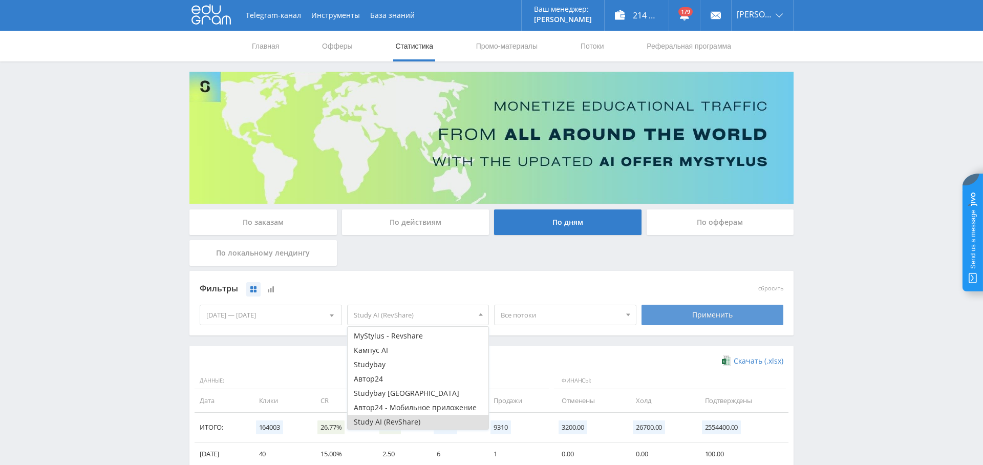
click at [680, 315] on div "Применить" at bounding box center [712, 315] width 142 height 20
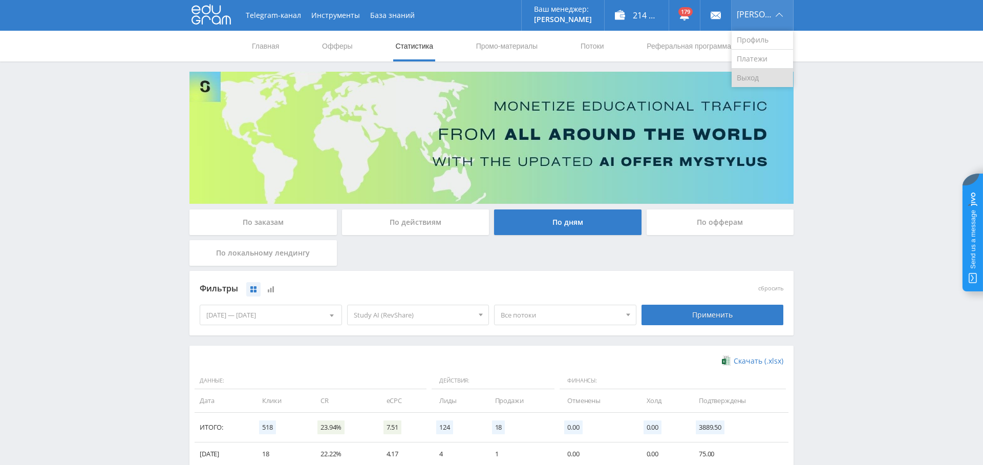
click at [761, 74] on link "Выход" at bounding box center [761, 78] width 61 height 18
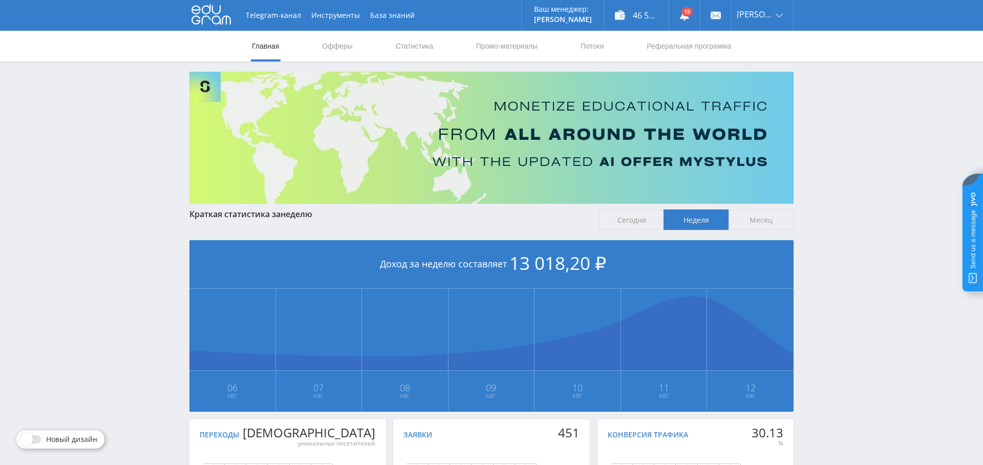
click at [437, 52] on nav "Главная Офферы Статистика Промо-материалы Потоки Реферальная программа" at bounding box center [491, 46] width 481 height 31
click at [417, 46] on link "Статистика" at bounding box center [414, 46] width 40 height 31
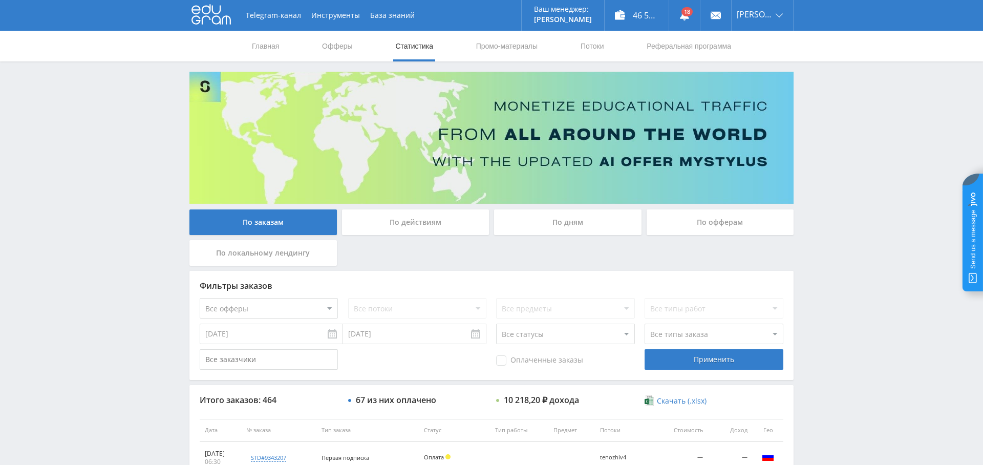
click at [270, 307] on select "Все офферы MyStylus MyStylus - Revshare Кампус AI Studybay Автор24 Studybay Bra…" at bounding box center [269, 308] width 138 height 20
select select "376"
click at [746, 357] on div "Применить" at bounding box center [713, 359] width 138 height 20
click at [745, 82] on link "Выход" at bounding box center [761, 78] width 61 height 18
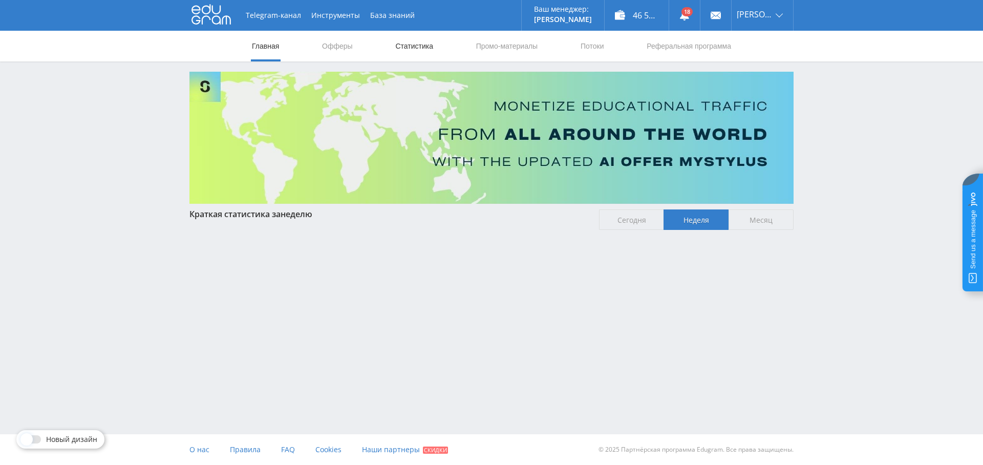
click at [403, 52] on link "Статистика" at bounding box center [414, 46] width 40 height 31
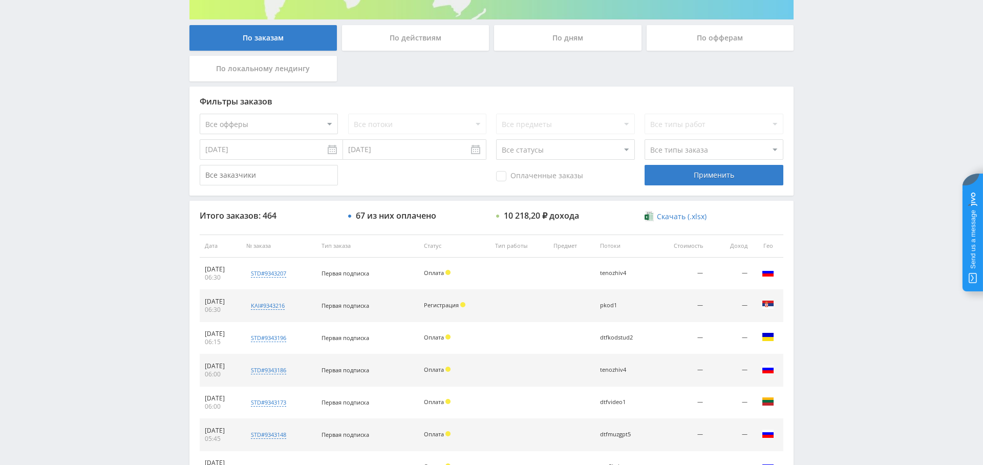
scroll to position [181, 0]
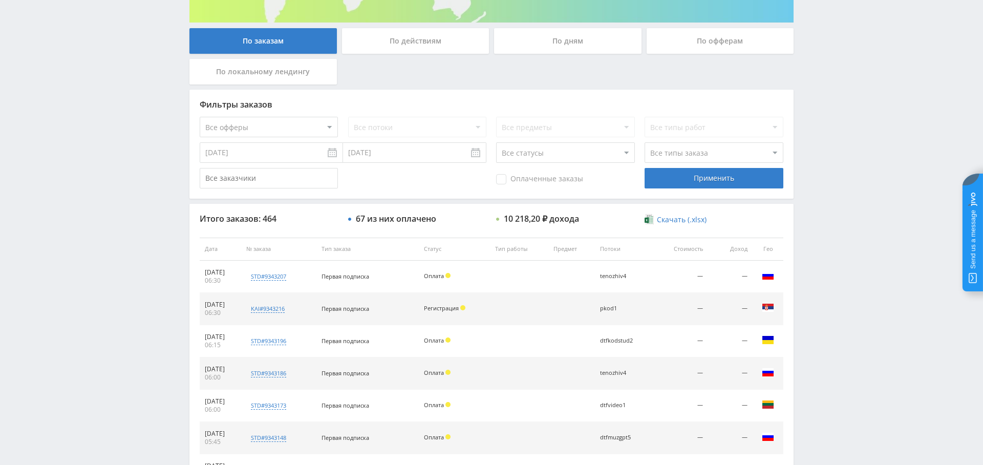
click at [294, 119] on select "Все офферы MyStylus MyStylus - Revshare Кампус AI Studybay Автор24 Studybay Bra…" at bounding box center [269, 127] width 138 height 20
select select "376"
click at [702, 174] on div "Применить" at bounding box center [713, 178] width 138 height 20
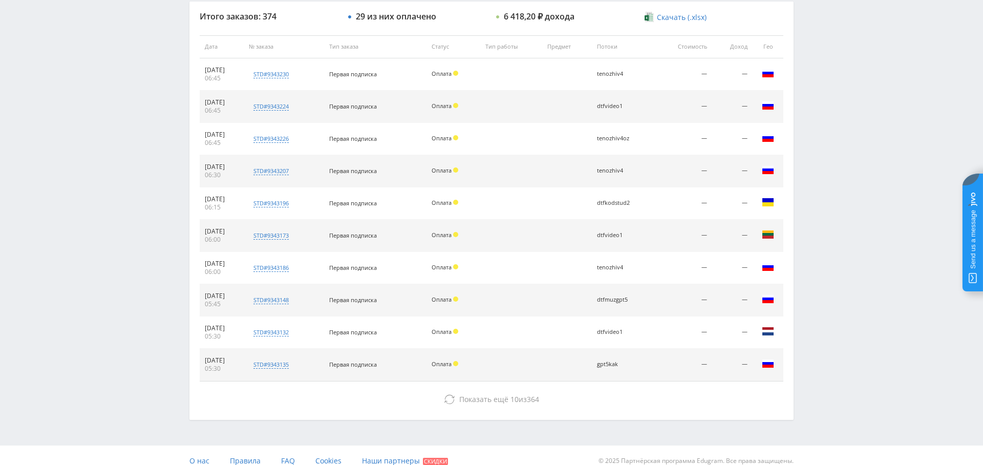
scroll to position [392, 0]
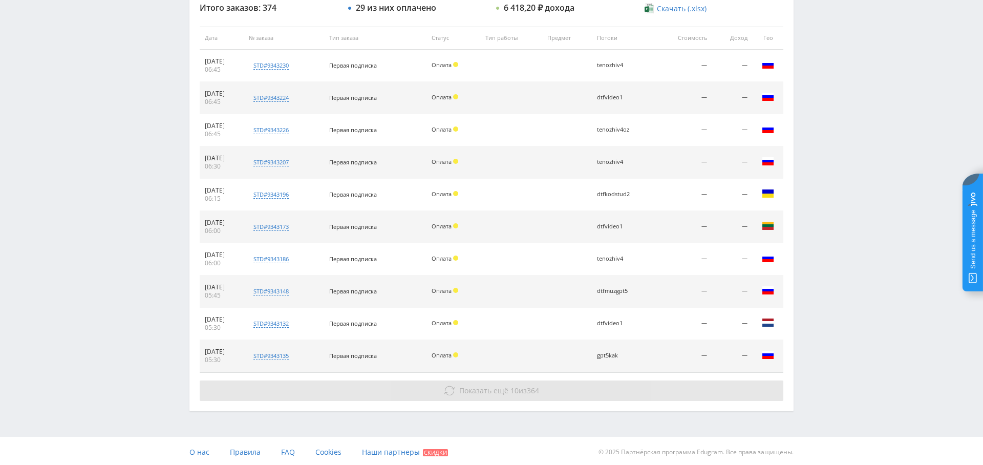
click at [540, 385] on button "Показать ещё 10 из 364" at bounding box center [491, 390] width 583 height 20
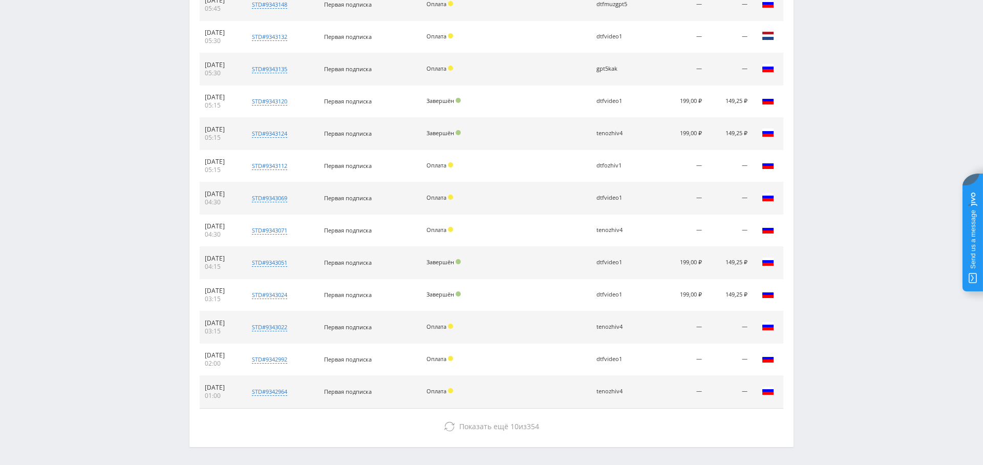
scroll to position [713, 0]
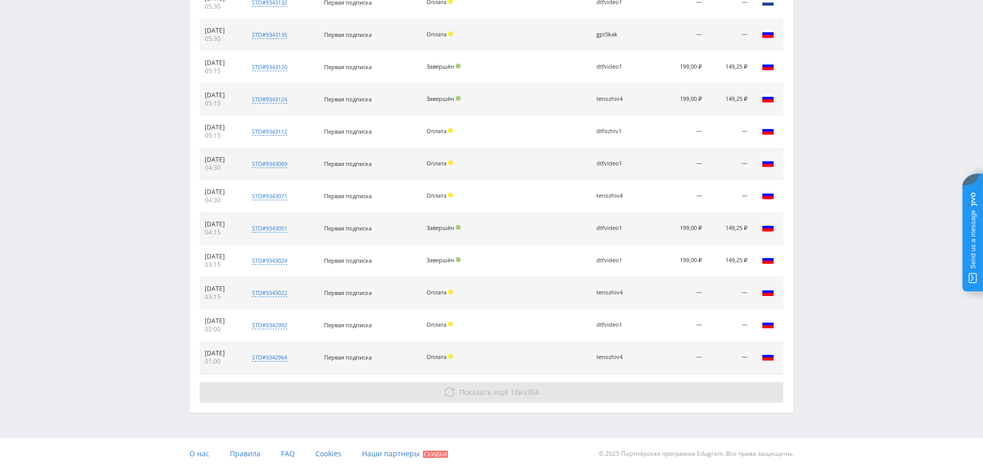
click at [509, 394] on button "Показать ещё 10 из 354" at bounding box center [491, 392] width 583 height 20
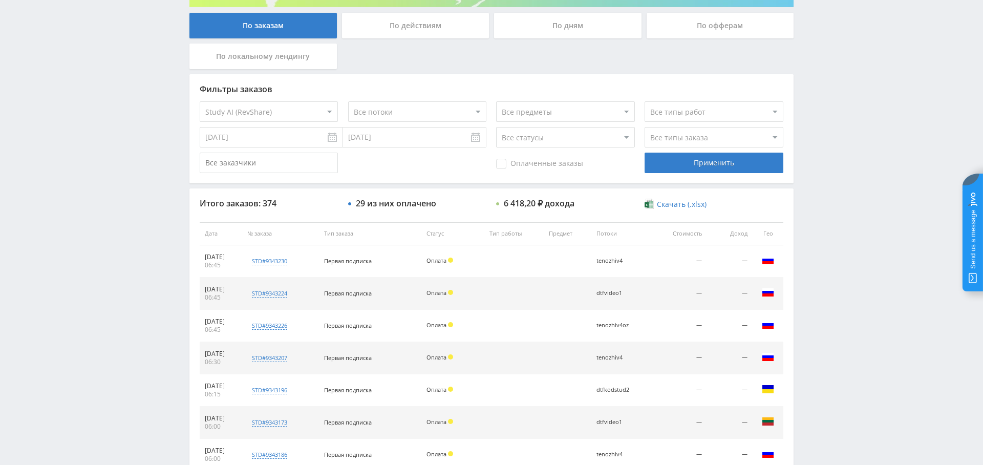
scroll to position [0, 0]
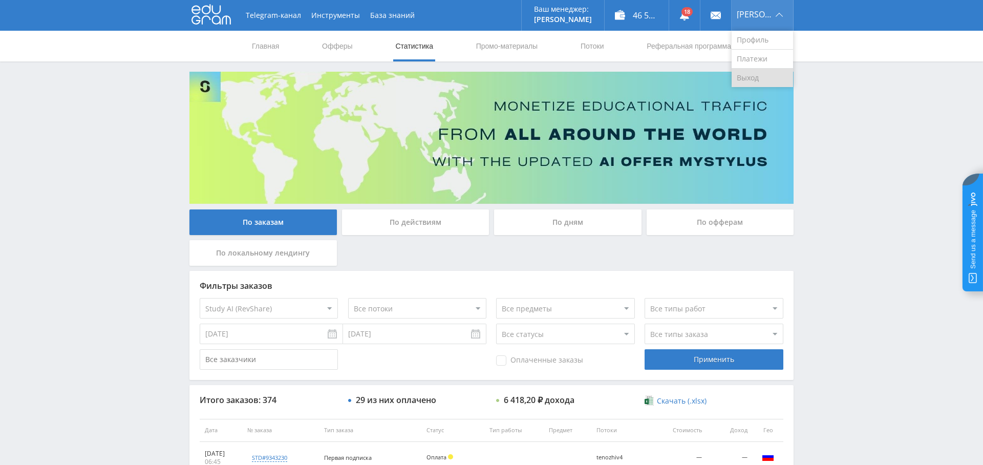
click at [766, 76] on link "Выход" at bounding box center [761, 78] width 61 height 18
